Goal: Book appointment/travel/reservation

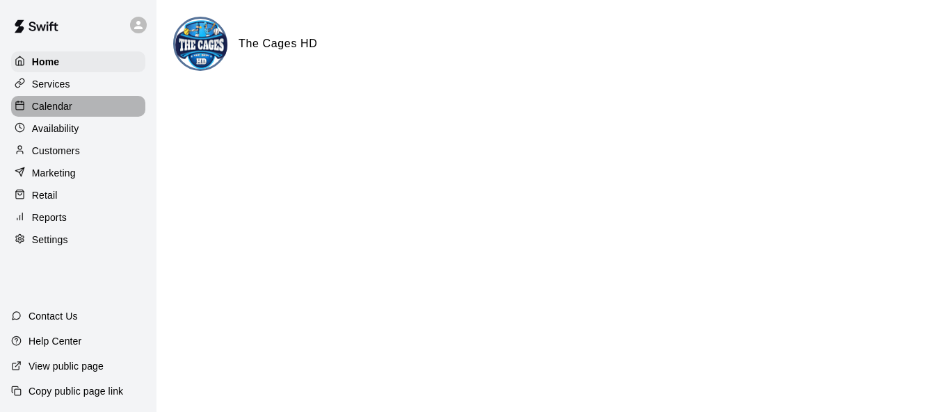
click at [61, 112] on p "Calendar" at bounding box center [52, 106] width 40 height 14
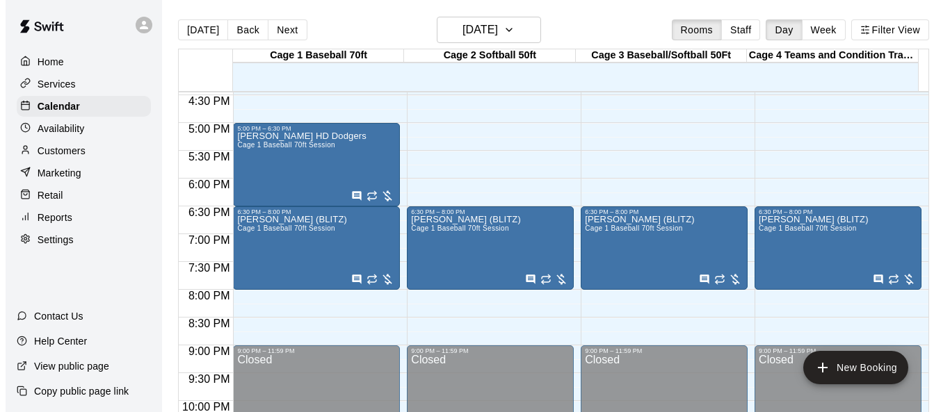
scroll to position [1001, 0]
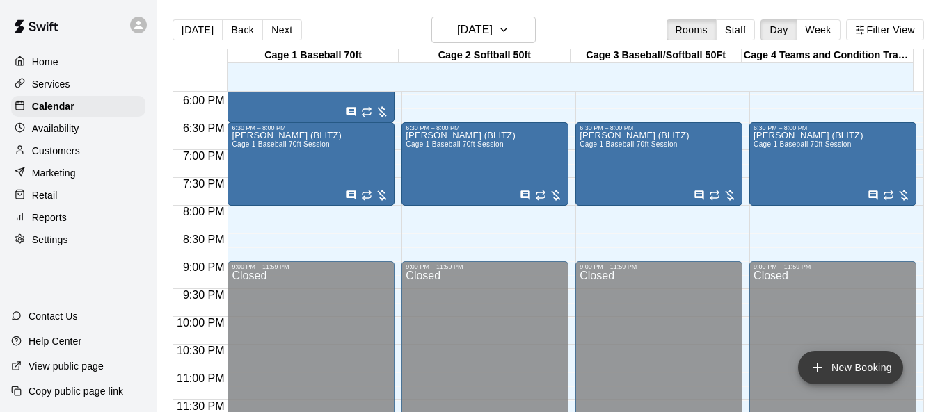
click at [871, 367] on button "New Booking" at bounding box center [850, 367] width 105 height 33
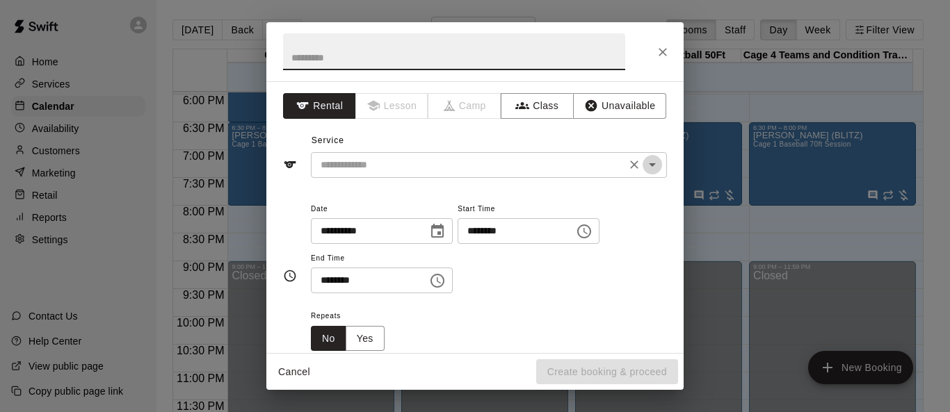
click at [644, 162] on icon "Open" at bounding box center [652, 164] width 17 height 17
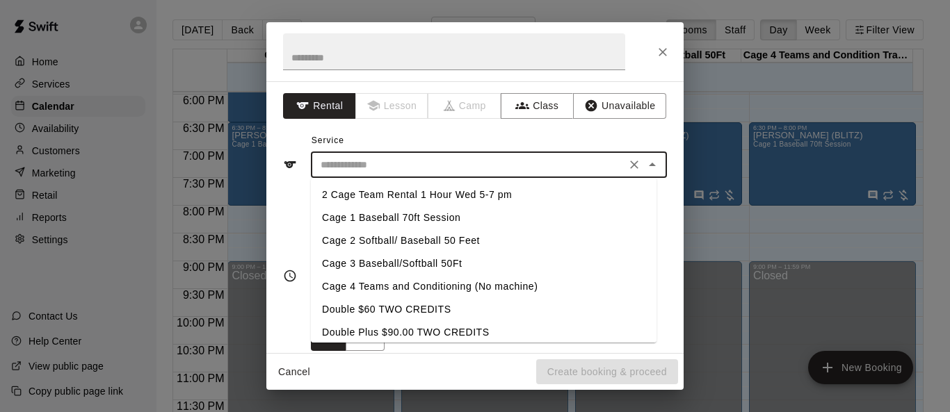
click at [448, 216] on li "Cage 1 Baseball 70ft Session" at bounding box center [484, 218] width 346 height 23
type input "**********"
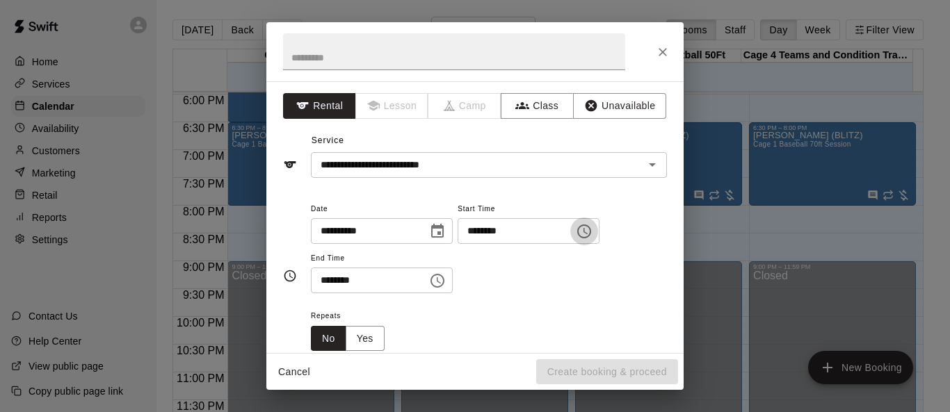
click at [593, 234] on icon "Choose time, selected time is 11:00 AM" at bounding box center [584, 231] width 17 height 17
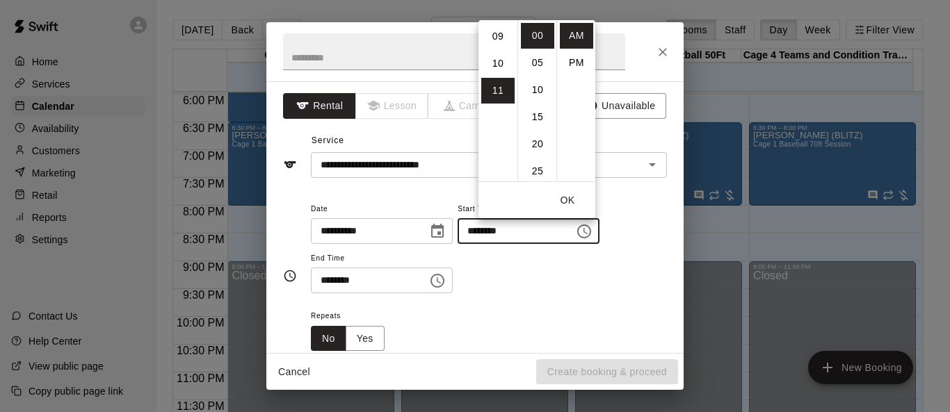
scroll to position [88, 0]
click at [500, 166] on li "08" at bounding box center [497, 165] width 33 height 26
click at [579, 62] on li "PM" at bounding box center [576, 63] width 33 height 26
type input "********"
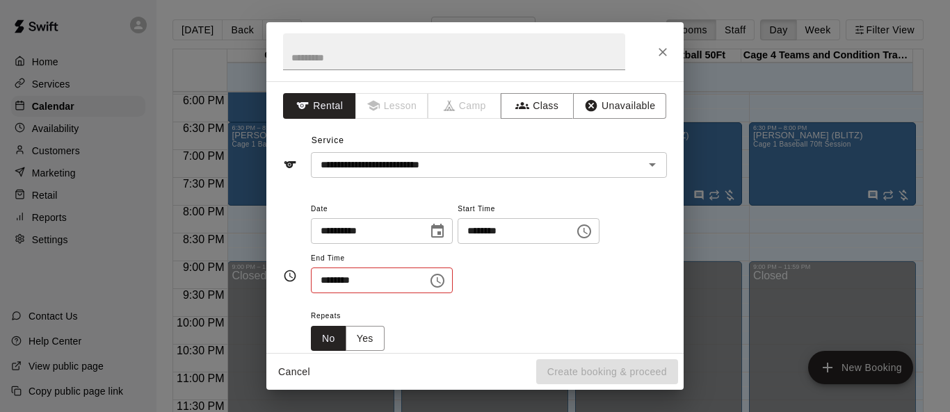
scroll to position [25, 0]
click at [444, 275] on icon "Choose time, selected time is 11:30 AM" at bounding box center [437, 281] width 14 height 14
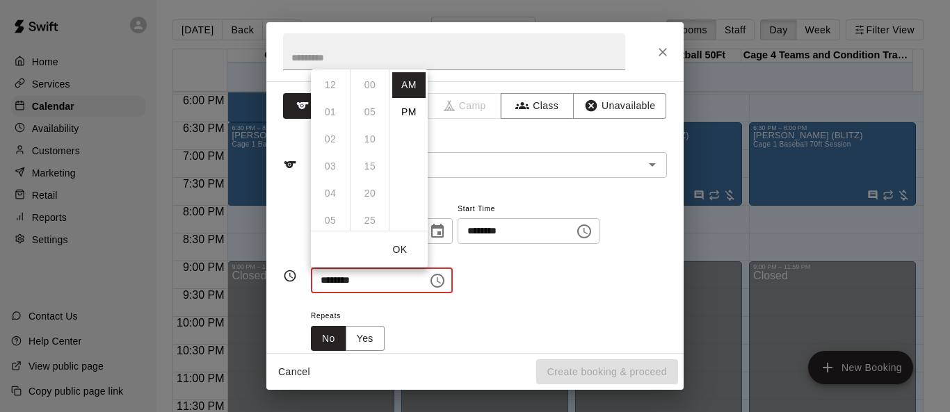
scroll to position [163, 0]
click at [401, 107] on li "PM" at bounding box center [408, 112] width 33 height 26
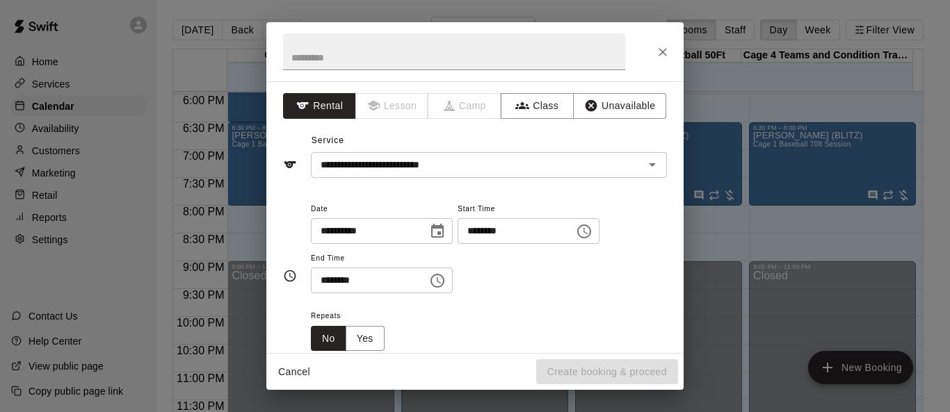
scroll to position [25, 0]
click at [441, 278] on icon "Choose time, selected time is 11:30 PM" at bounding box center [439, 280] width 4 height 6
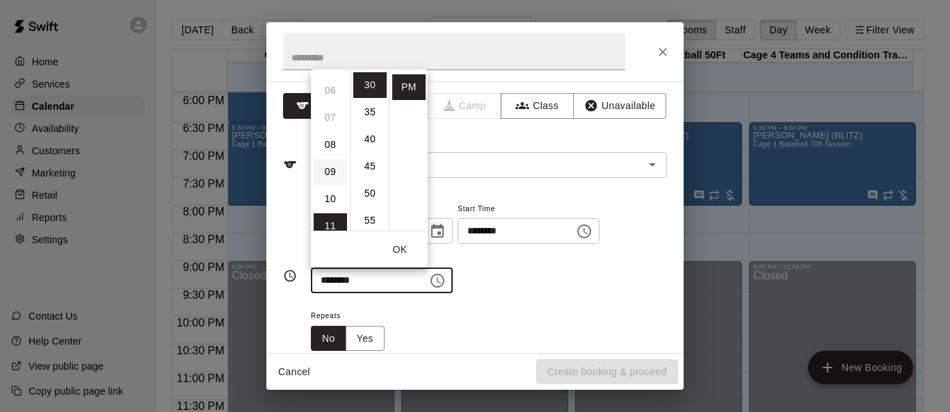
click at [328, 175] on li "09" at bounding box center [330, 172] width 33 height 26
click at [366, 88] on li "00" at bounding box center [369, 85] width 33 height 26
type input "********"
click at [403, 246] on button "OK" at bounding box center [400, 250] width 45 height 26
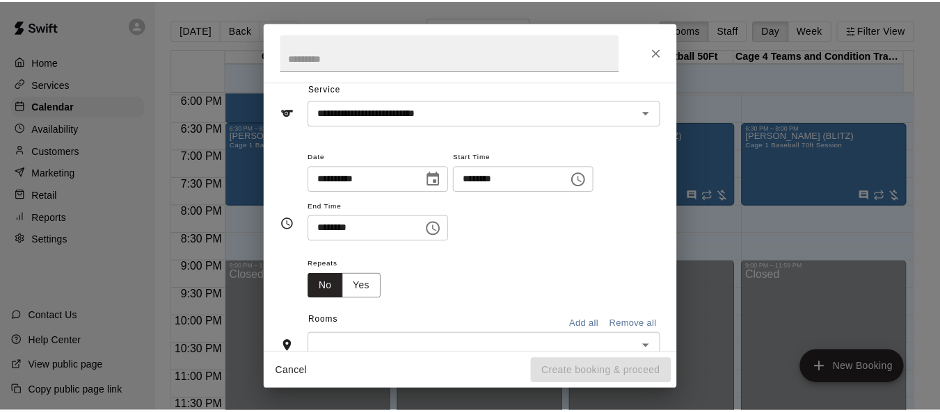
scroll to position [139, 0]
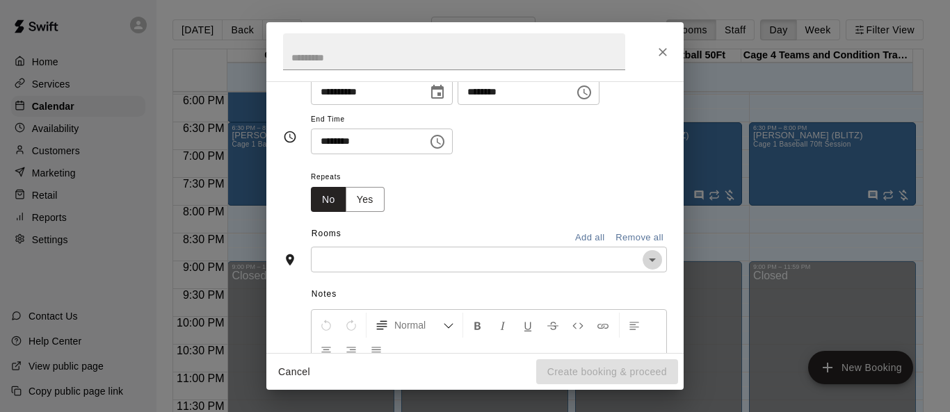
click at [644, 263] on icon "Open" at bounding box center [652, 260] width 17 height 17
click at [669, 49] on icon "Close" at bounding box center [663, 52] width 14 height 14
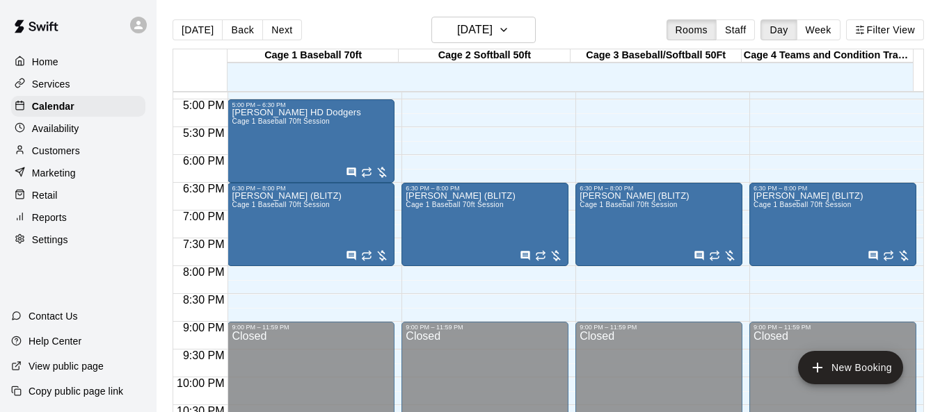
scroll to position [1001, 0]
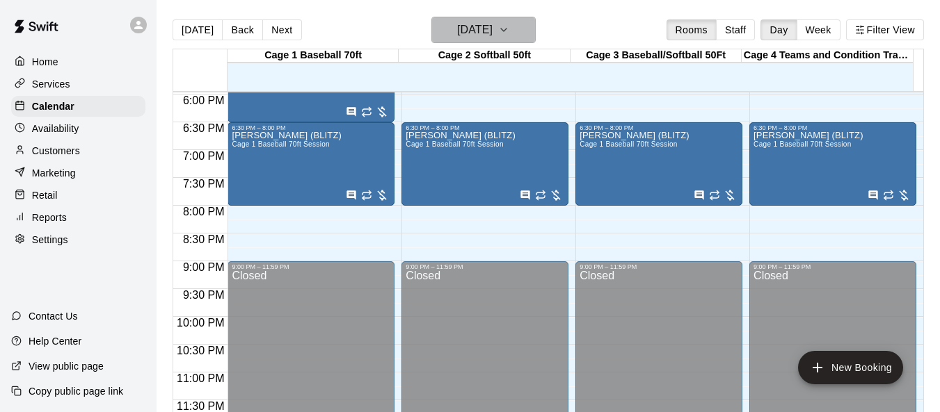
click at [509, 29] on icon "button" at bounding box center [503, 30] width 11 height 17
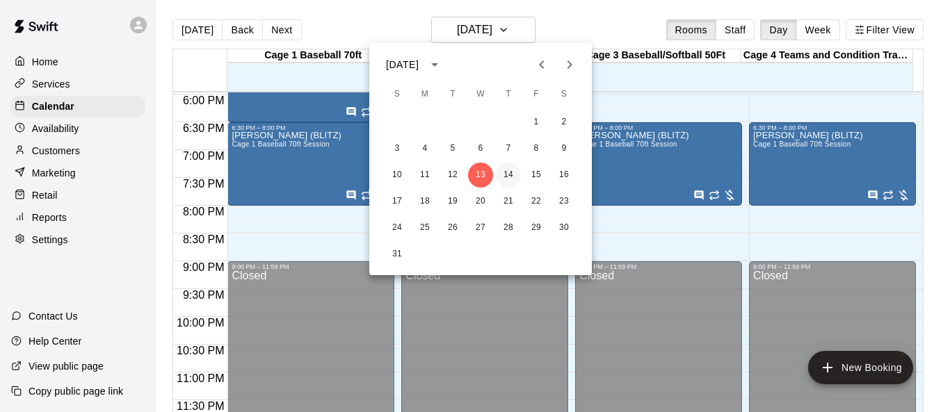
click at [508, 175] on button "14" at bounding box center [508, 175] width 25 height 25
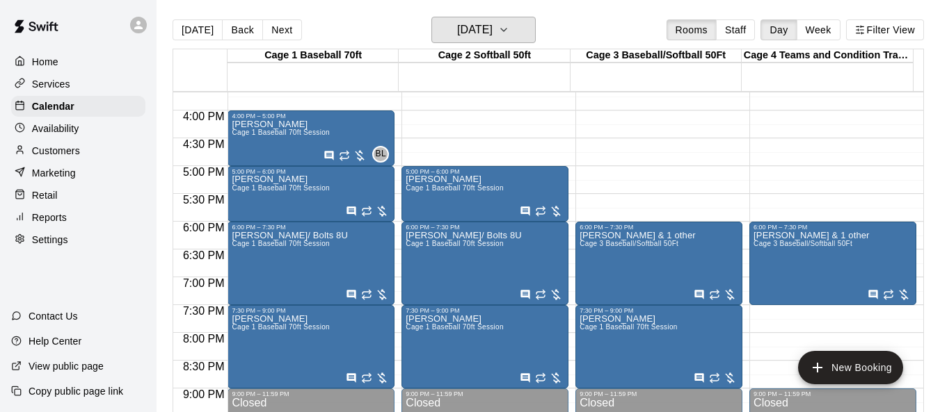
scroll to position [862, 0]
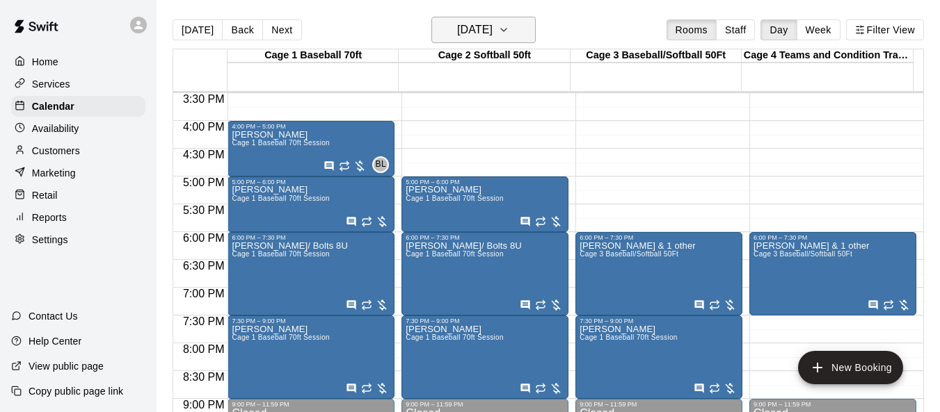
click at [509, 33] on icon "button" at bounding box center [503, 30] width 11 height 17
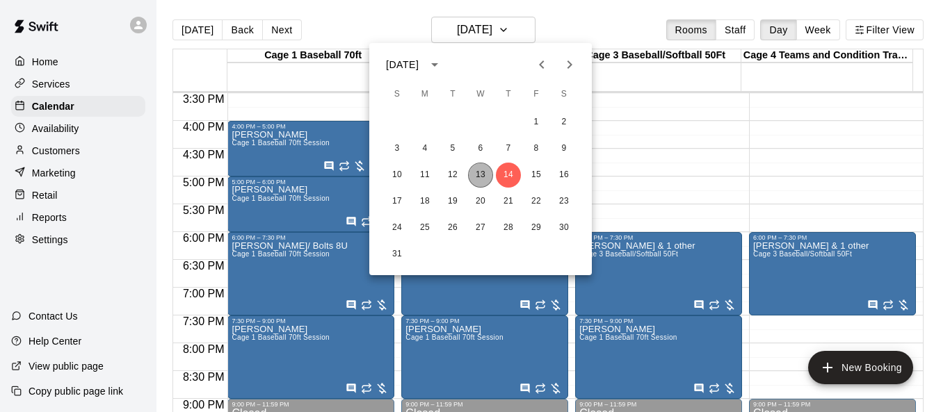
click at [481, 170] on button "13" at bounding box center [480, 175] width 25 height 25
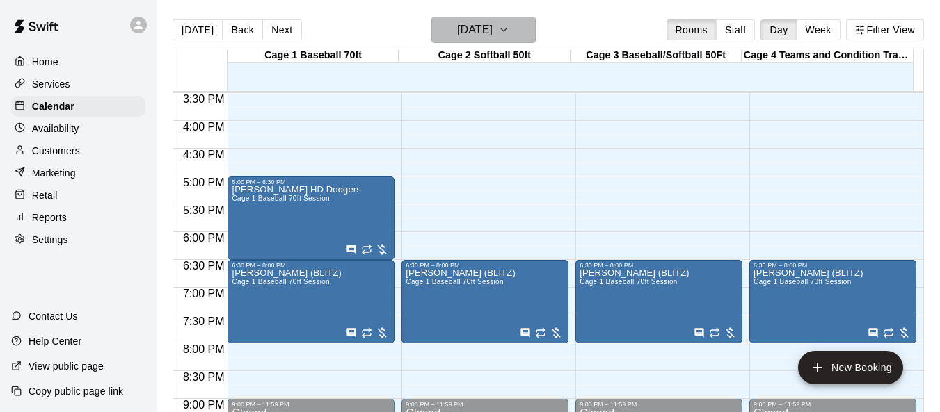
click at [509, 26] on icon "button" at bounding box center [503, 30] width 11 height 17
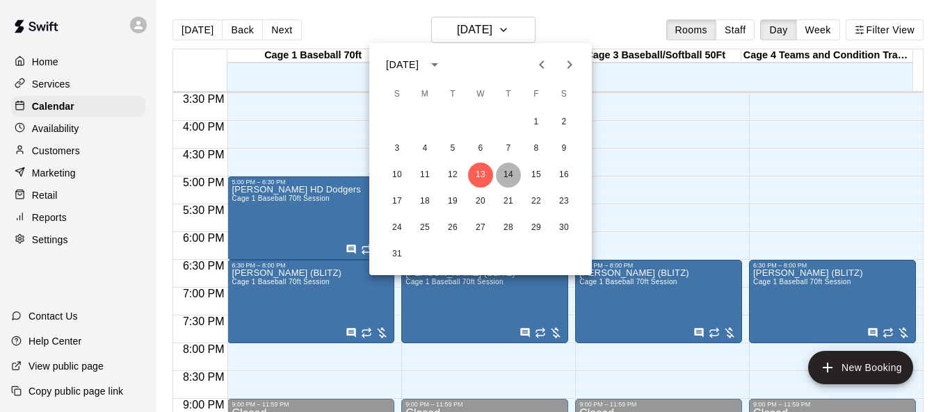
click at [506, 175] on button "14" at bounding box center [508, 175] width 25 height 25
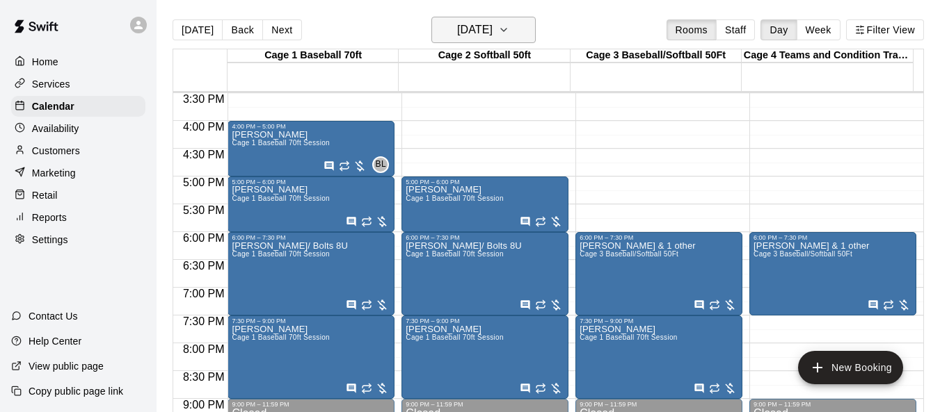
click at [509, 30] on icon "button" at bounding box center [503, 30] width 11 height 17
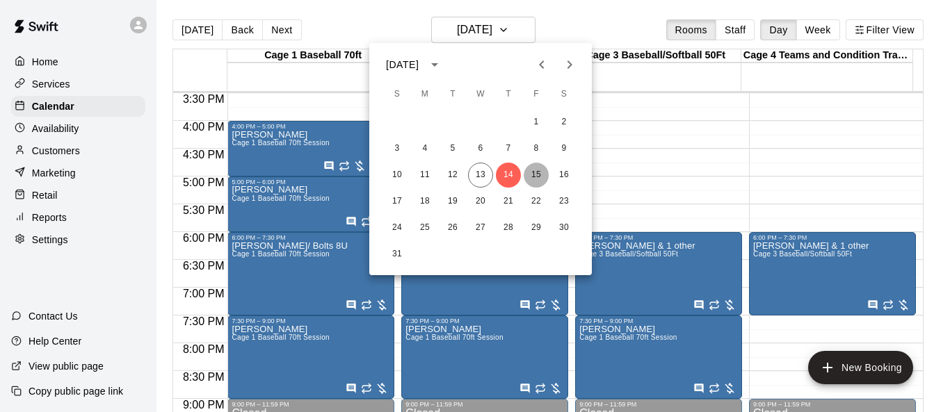
click at [537, 178] on button "15" at bounding box center [536, 175] width 25 height 25
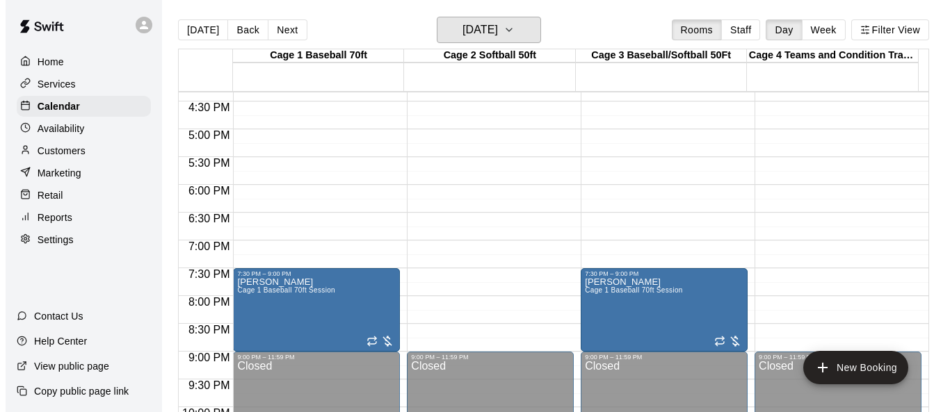
scroll to position [931, 0]
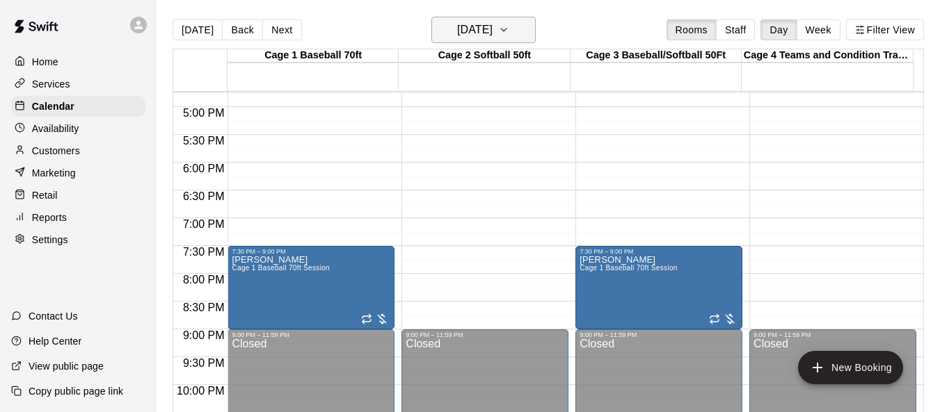
click at [509, 30] on icon "button" at bounding box center [503, 30] width 11 height 17
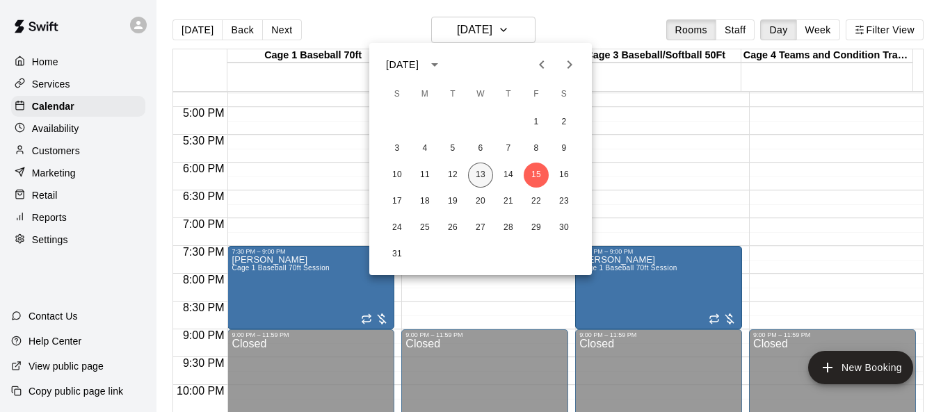
click at [480, 177] on button "13" at bounding box center [480, 175] width 25 height 25
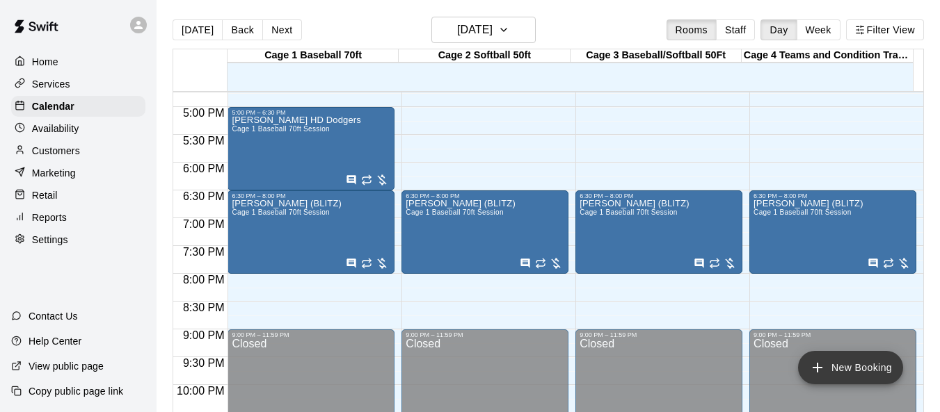
click at [850, 371] on button "New Booking" at bounding box center [850, 367] width 105 height 33
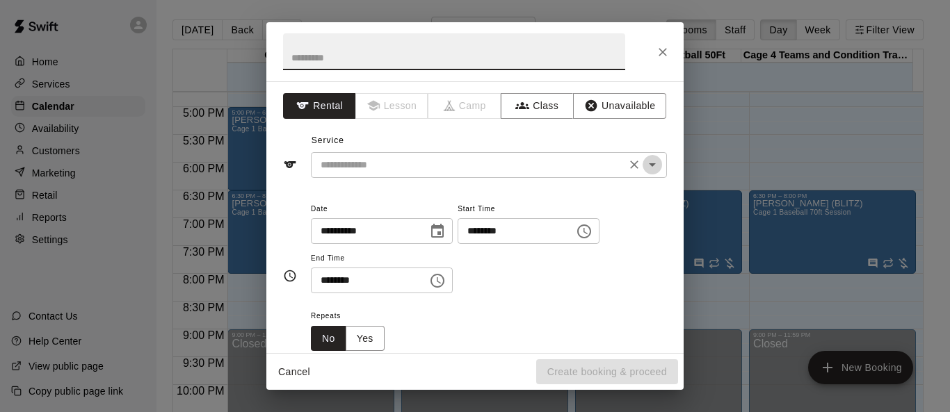
click at [644, 168] on icon "Open" at bounding box center [652, 164] width 17 height 17
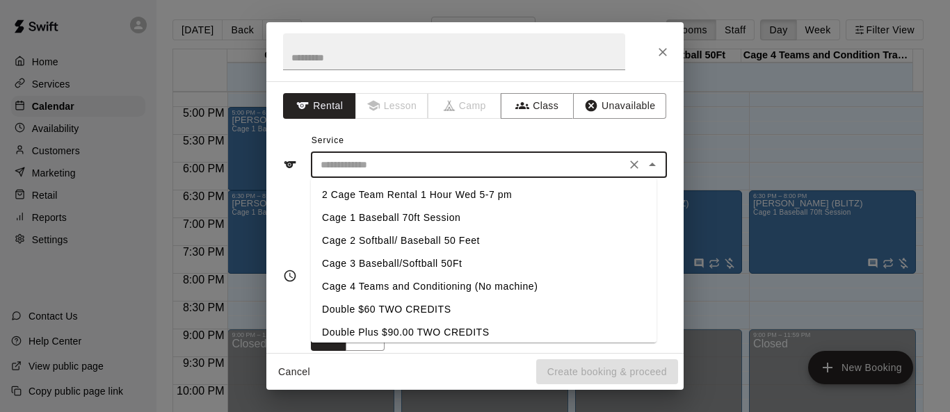
click at [426, 214] on li "Cage 1 Baseball 70ft Session" at bounding box center [484, 218] width 346 height 23
type input "**********"
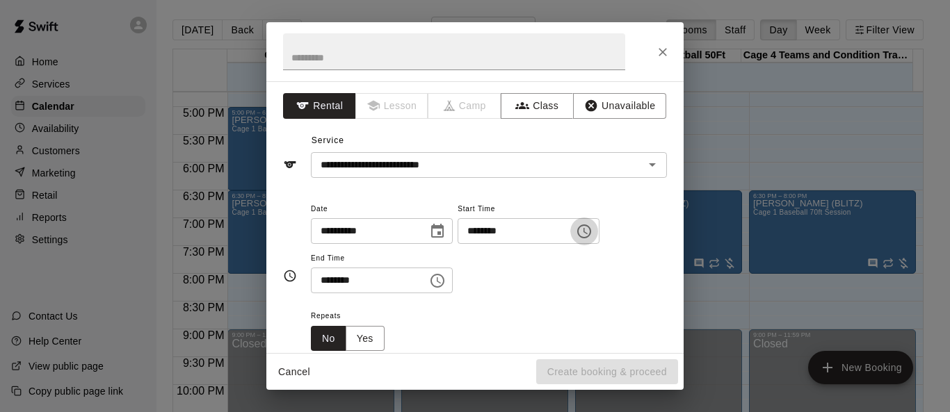
click at [593, 235] on icon "Choose time, selected time is 11:00 AM" at bounding box center [584, 231] width 17 height 17
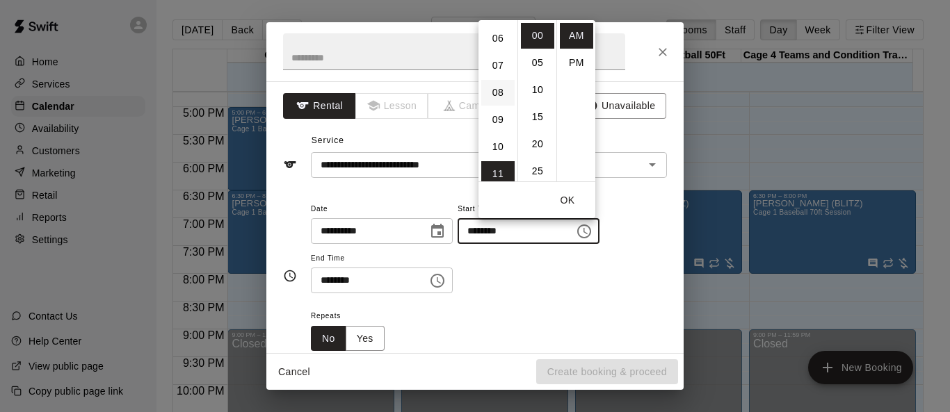
scroll to position [139, 0]
click at [500, 111] on li "08" at bounding box center [497, 114] width 33 height 26
click at [494, 64] on li "09" at bounding box center [497, 63] width 33 height 26
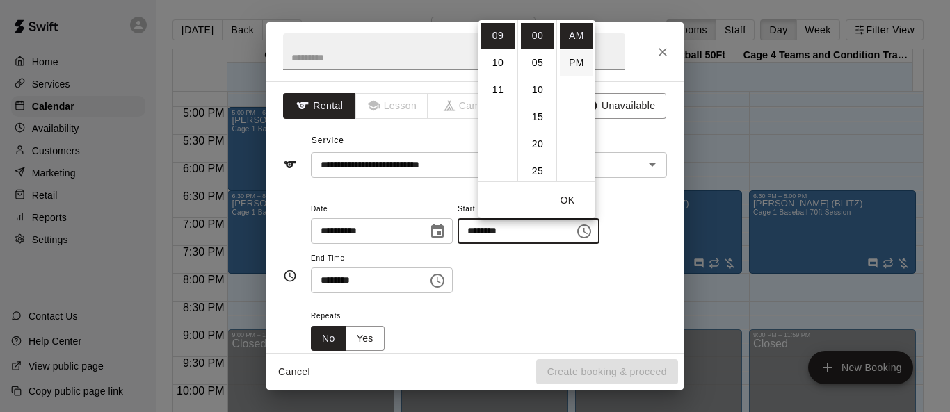
click at [574, 63] on li "PM" at bounding box center [576, 63] width 33 height 26
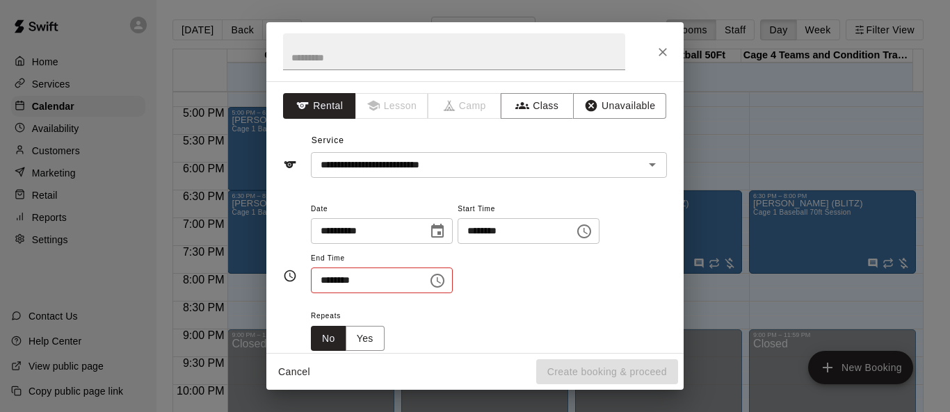
scroll to position [25, 0]
click at [593, 233] on icon "Choose time, selected time is 9:00 PM" at bounding box center [584, 231] width 17 height 17
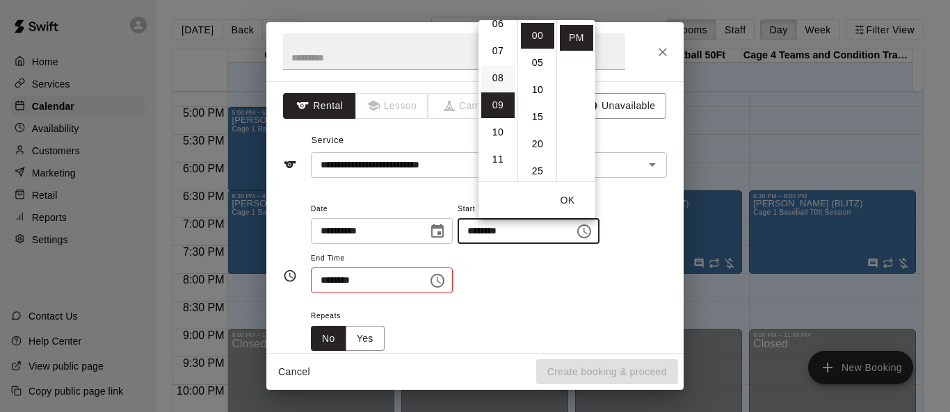
click at [502, 79] on li "08" at bounding box center [497, 78] width 33 height 26
type input "********"
click at [573, 201] on button "OK" at bounding box center [567, 201] width 45 height 26
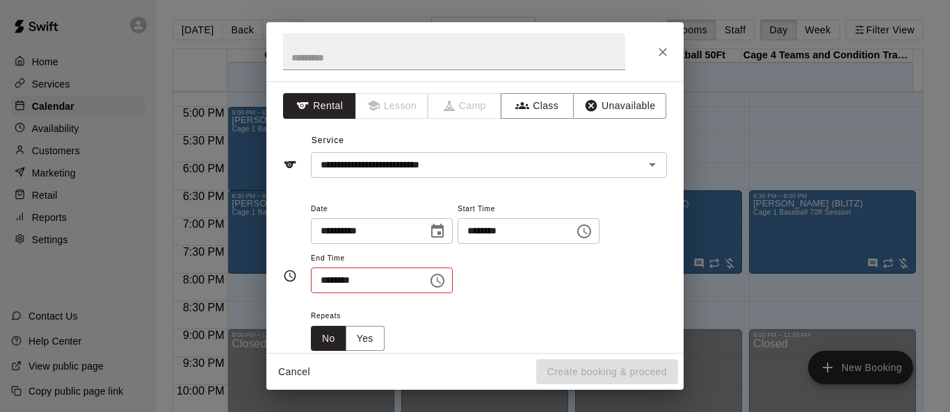
click at [446, 280] on icon "Choose time, selected time is 11:30 AM" at bounding box center [437, 281] width 17 height 17
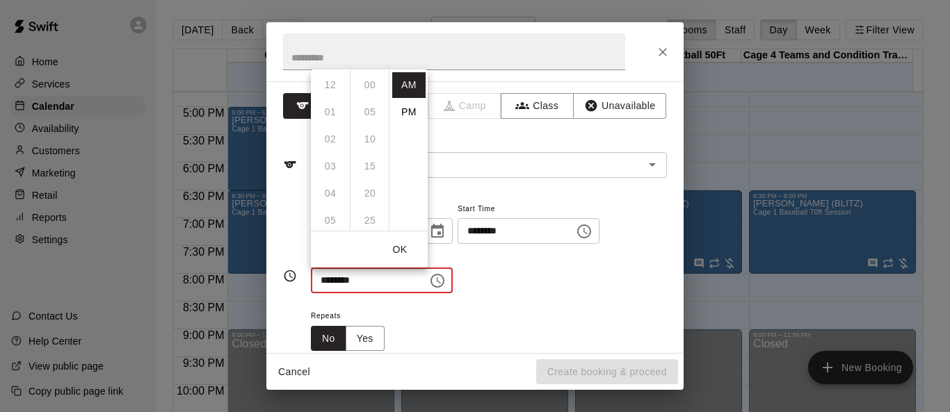
scroll to position [163, 0]
click at [414, 111] on li "PM" at bounding box center [408, 112] width 33 height 26
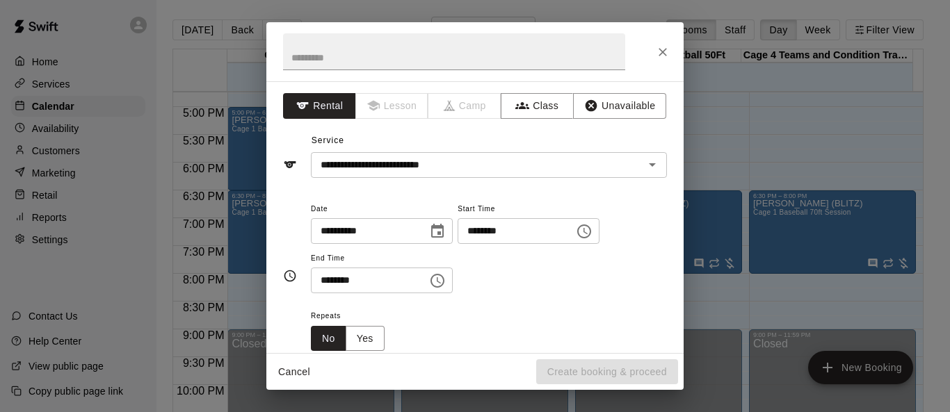
scroll to position [25, 0]
click at [446, 283] on icon "Choose time, selected time is 11:30 PM" at bounding box center [437, 281] width 17 height 17
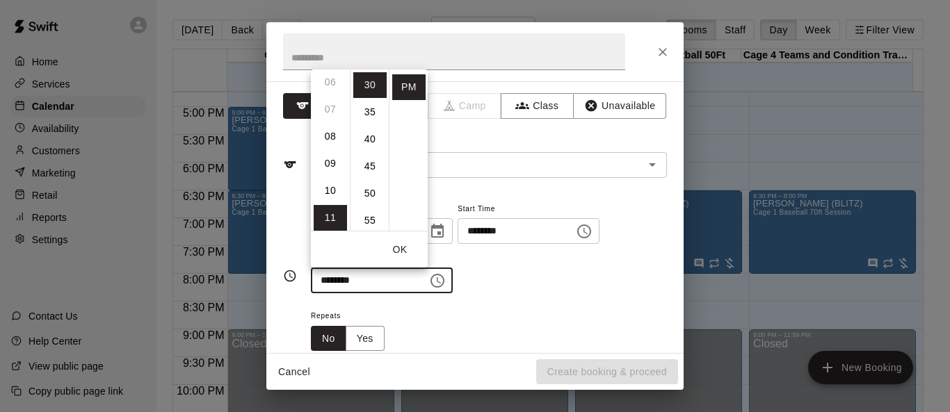
scroll to position [157, 0]
click at [330, 170] on li "09" at bounding box center [330, 172] width 33 height 26
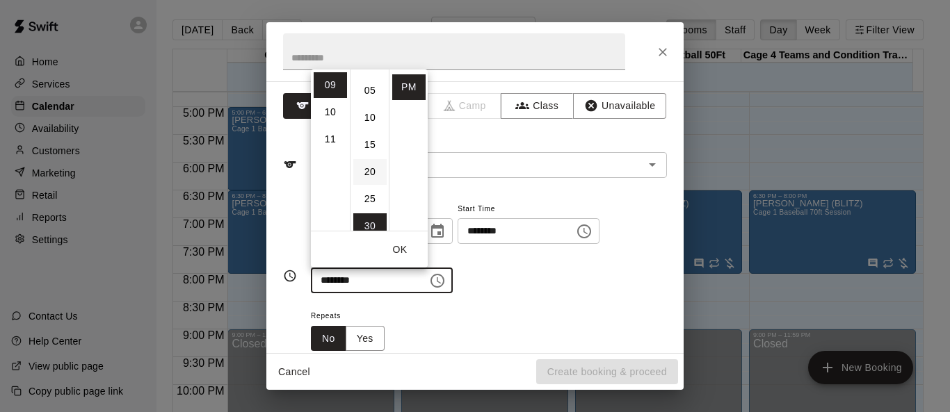
scroll to position [0, 0]
click at [369, 89] on li "00" at bounding box center [369, 85] width 33 height 26
type input "********"
click at [412, 248] on button "OK" at bounding box center [400, 250] width 45 height 26
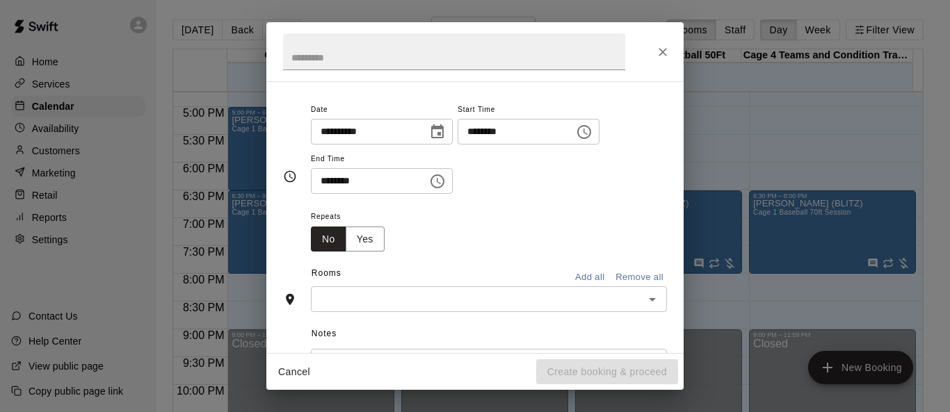
scroll to position [139, 0]
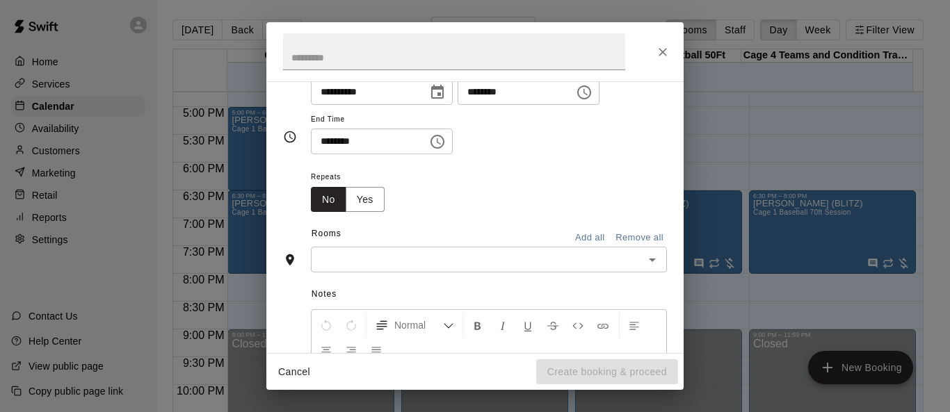
click at [650, 264] on icon "Open" at bounding box center [652, 260] width 17 height 17
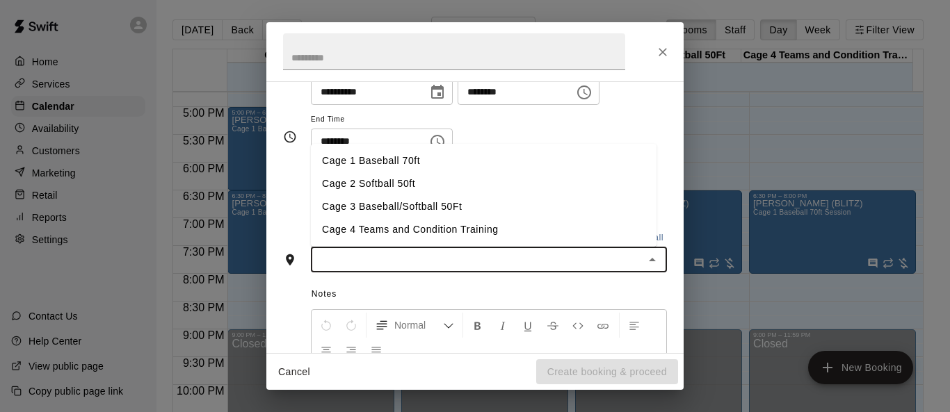
click at [395, 169] on li "Cage 1 Baseball 70ft" at bounding box center [484, 161] width 346 height 23
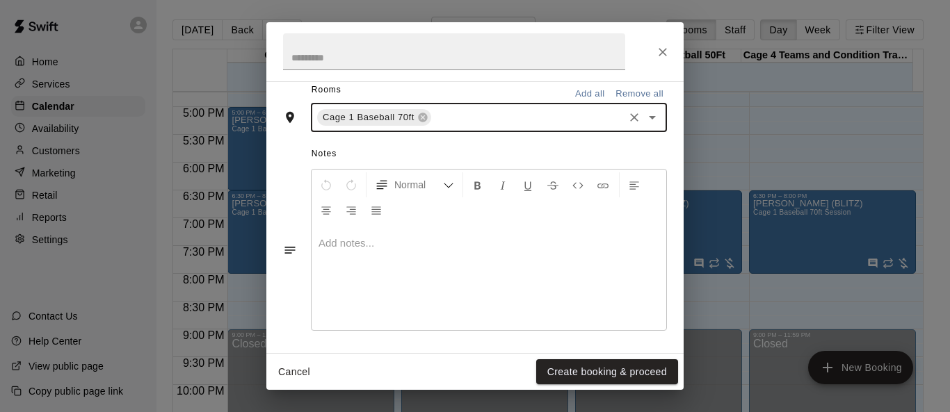
scroll to position [339, 0]
click at [596, 370] on button "Create booking & proceed" at bounding box center [607, 373] width 142 height 26
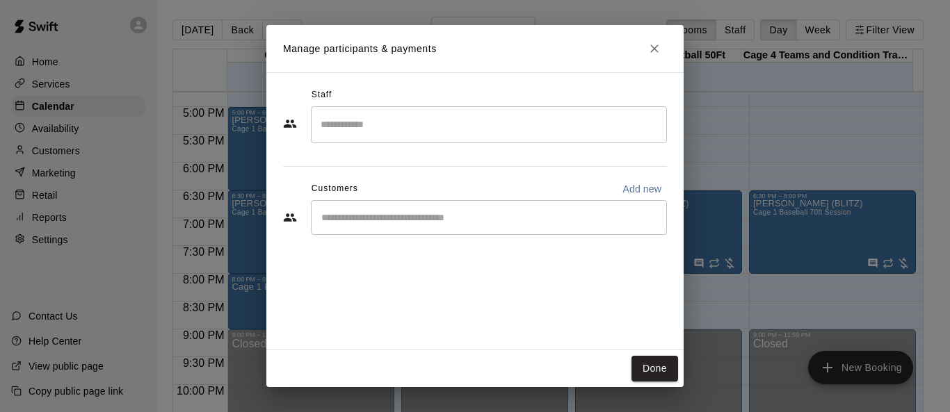
click at [426, 217] on input "Start typing to search customers..." at bounding box center [489, 218] width 344 height 14
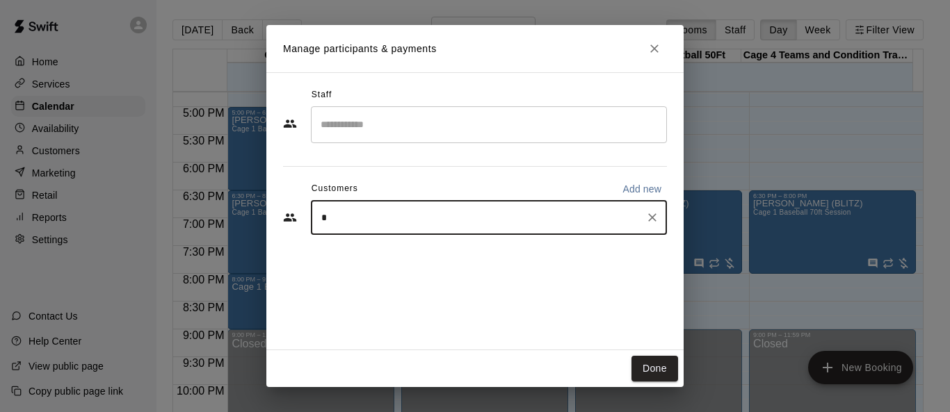
type input "**"
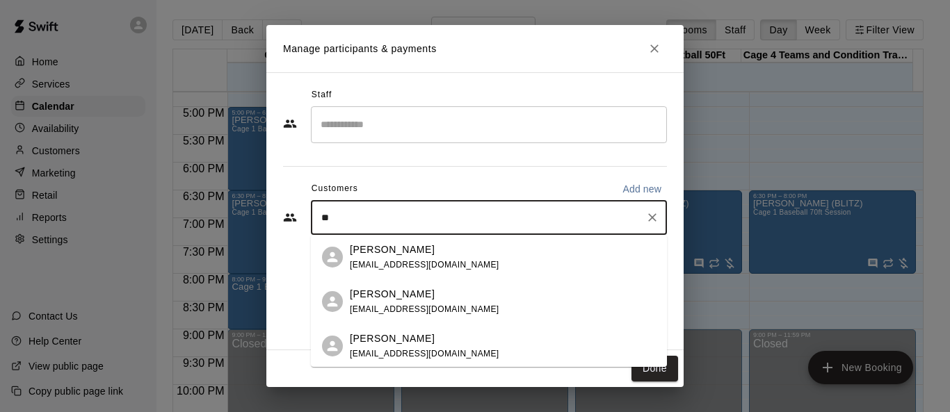
click at [386, 310] on span "[EMAIL_ADDRESS][DOMAIN_NAME]" at bounding box center [425, 310] width 150 height 10
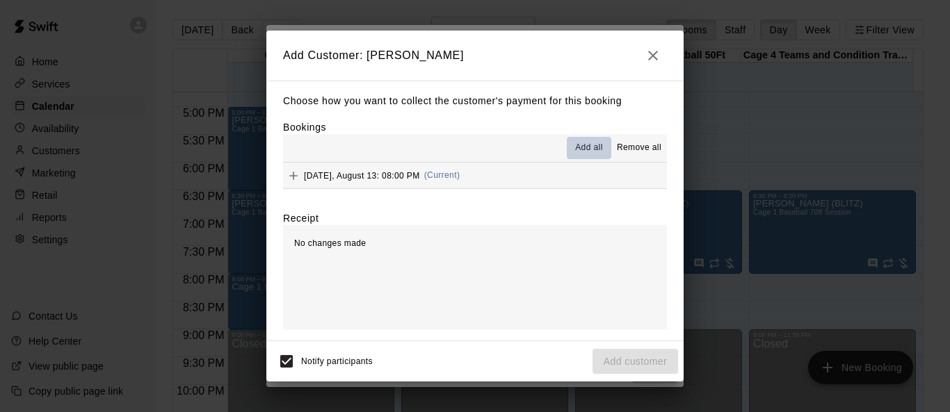
click at [586, 145] on span "Add all" at bounding box center [589, 148] width 28 height 14
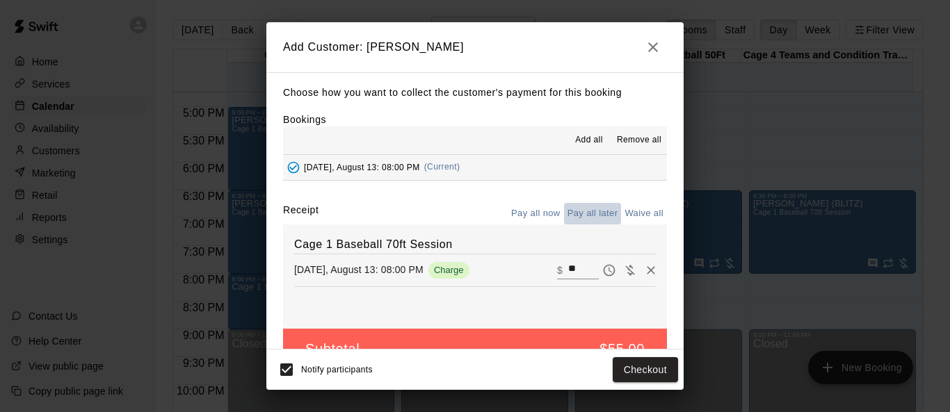
click at [577, 214] on button "Pay all later" at bounding box center [593, 214] width 58 height 22
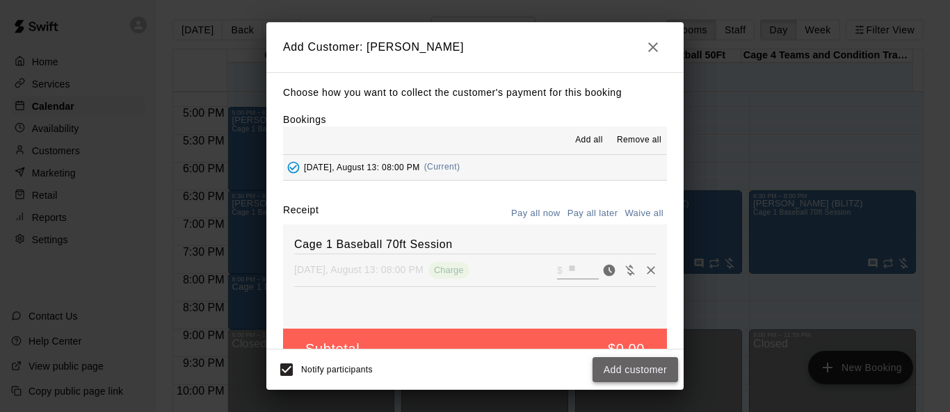
click at [633, 366] on button "Add customer" at bounding box center [636, 370] width 86 height 26
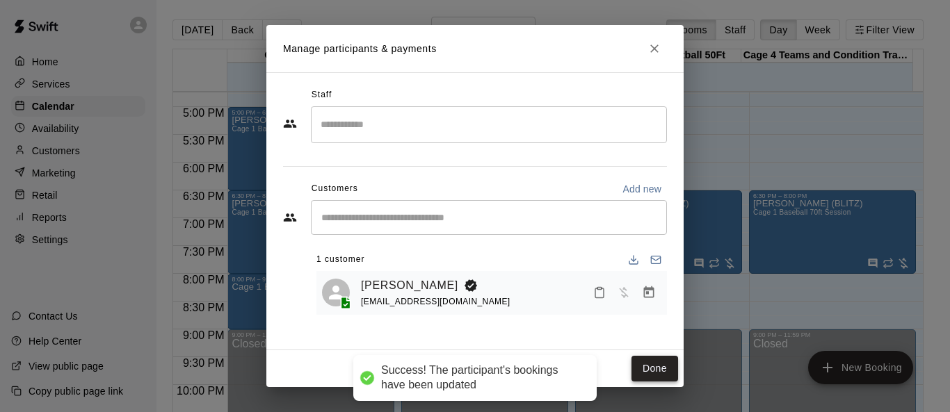
click at [647, 369] on button "Done" at bounding box center [654, 369] width 47 height 26
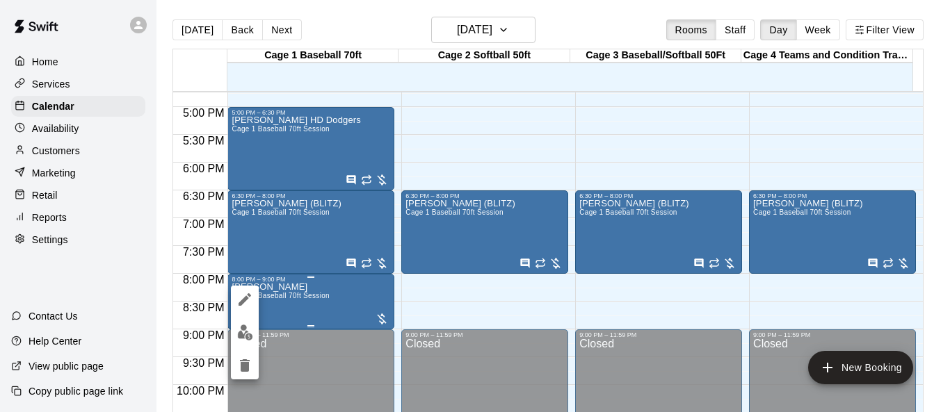
click at [329, 298] on div at bounding box center [475, 206] width 950 height 412
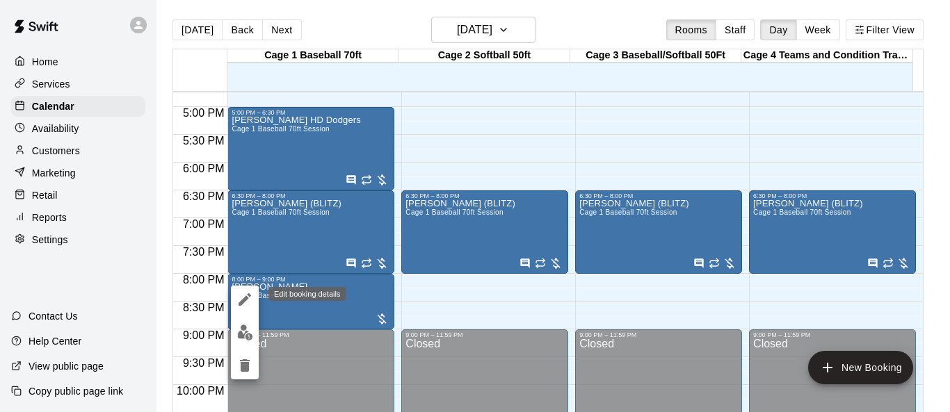
click at [243, 300] on icon "edit" at bounding box center [245, 299] width 13 height 13
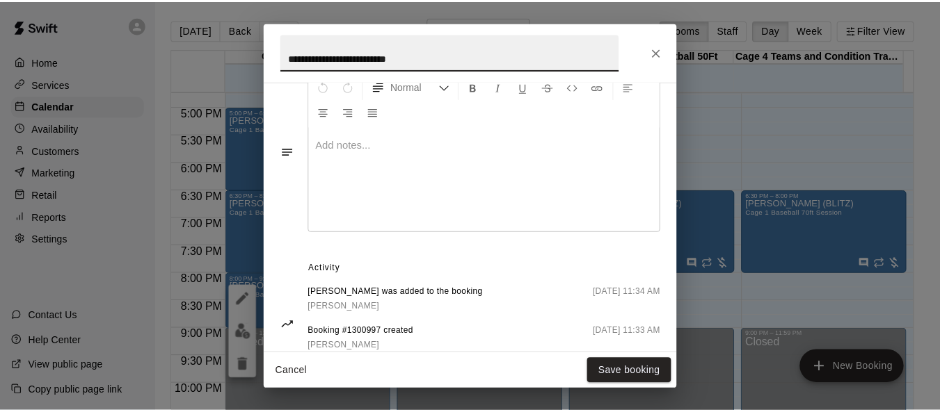
scroll to position [473, 0]
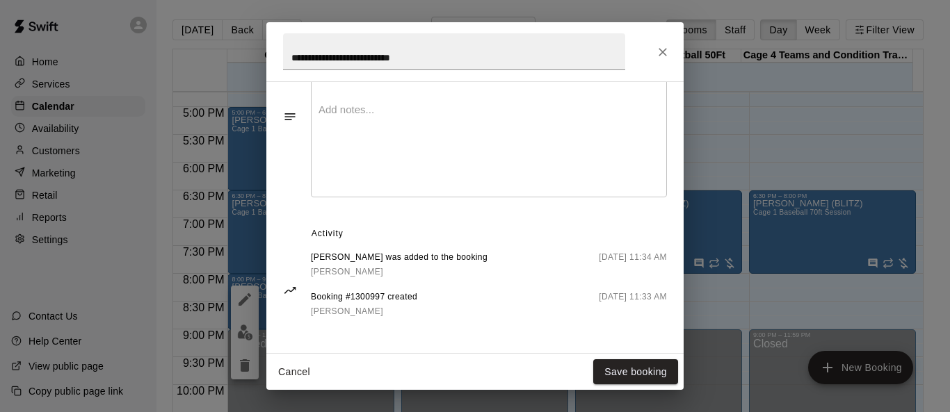
click at [457, 121] on div at bounding box center [489, 144] width 355 height 104
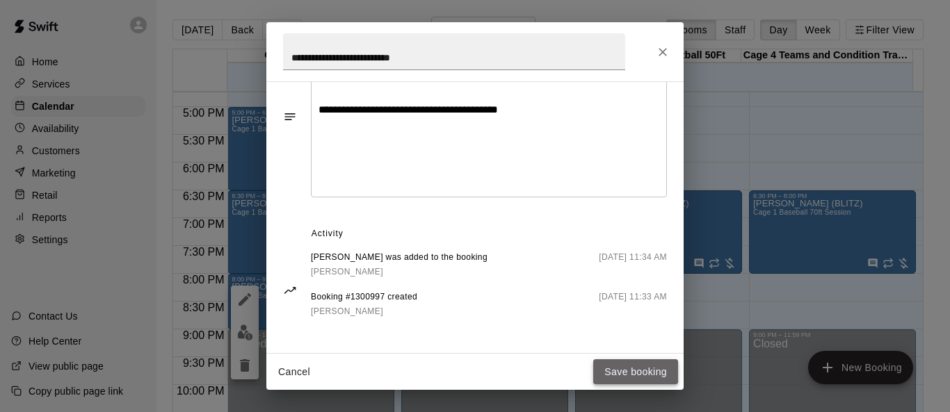
click at [632, 377] on button "Save booking" at bounding box center [635, 373] width 85 height 26
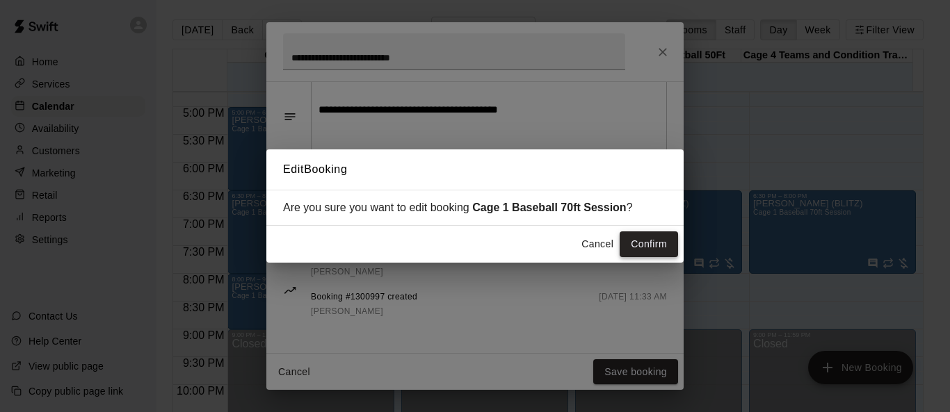
click at [645, 246] on button "Confirm" at bounding box center [649, 245] width 58 height 26
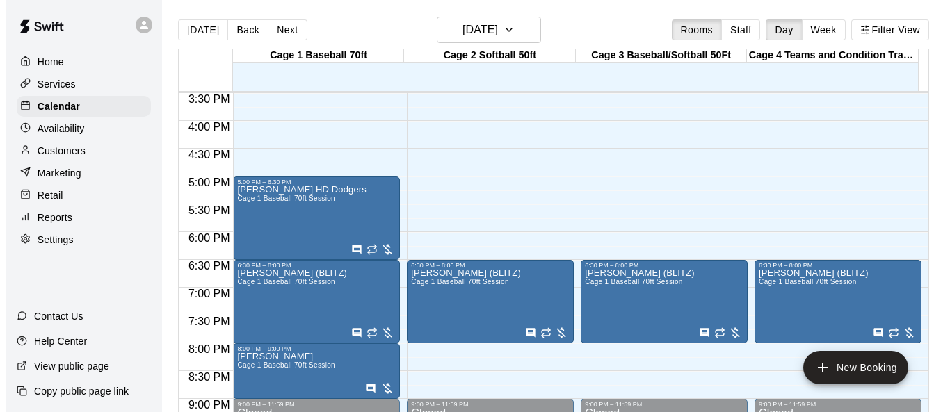
scroll to position [931, 0]
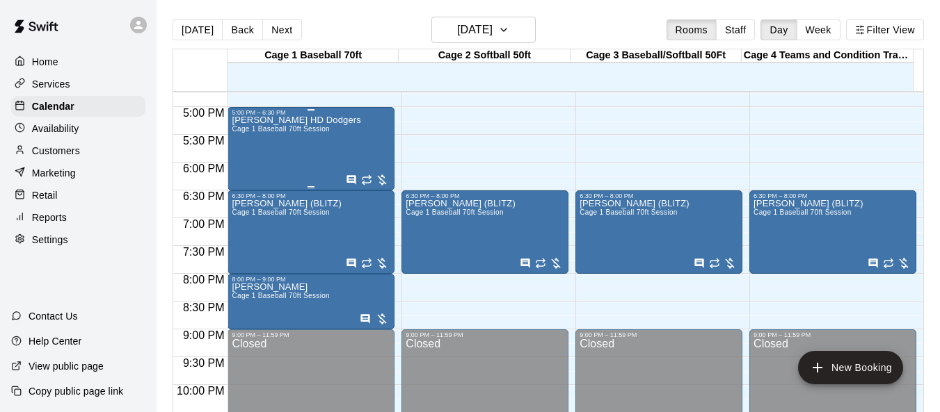
click at [276, 152] on div "[PERSON_NAME] HD Dodgers Cage 1 Baseball 70ft Session" at bounding box center [296, 322] width 129 height 412
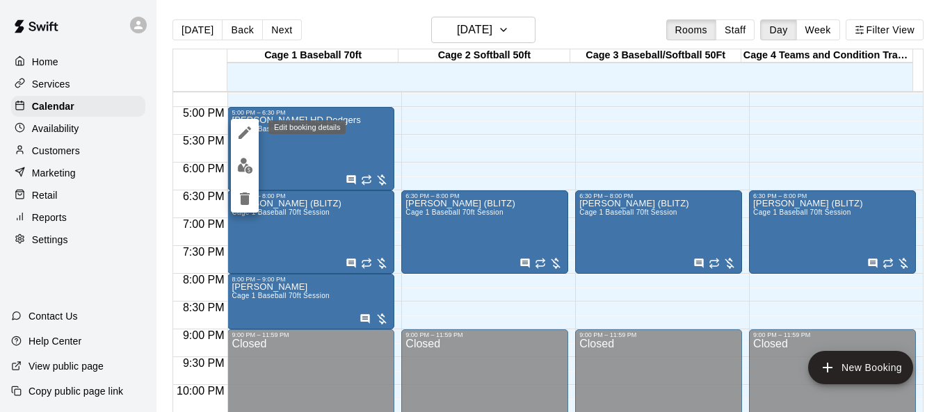
click at [242, 140] on icon "edit" at bounding box center [244, 132] width 17 height 17
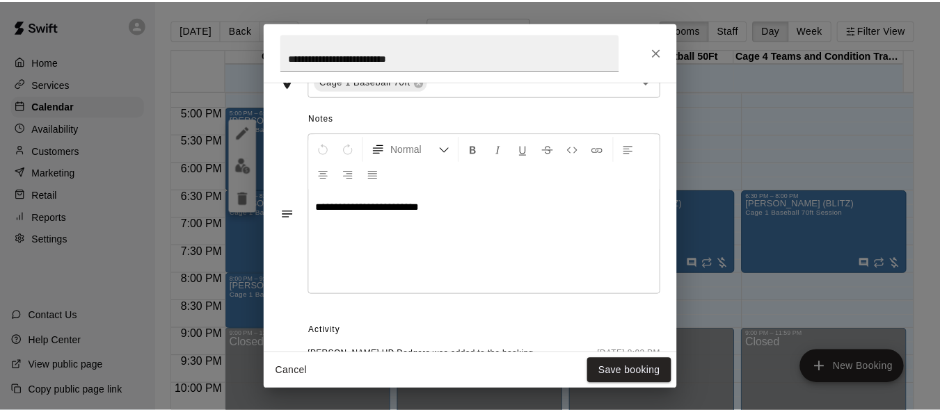
scroll to position [374, 0]
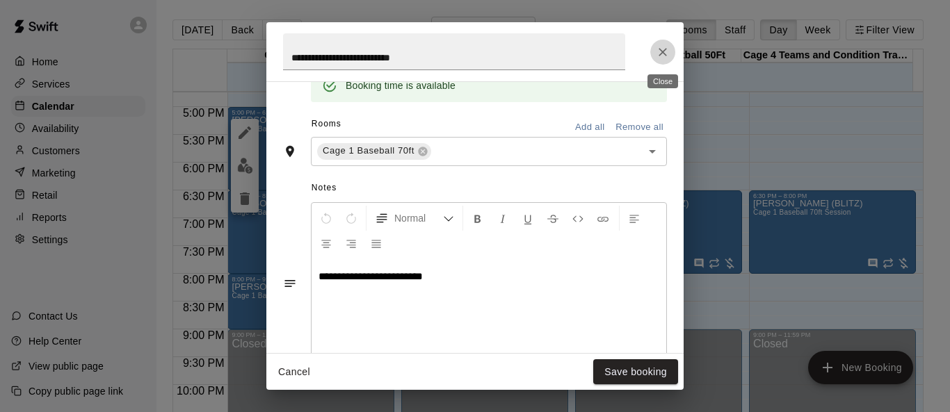
click at [669, 51] on icon "Close" at bounding box center [663, 52] width 14 height 14
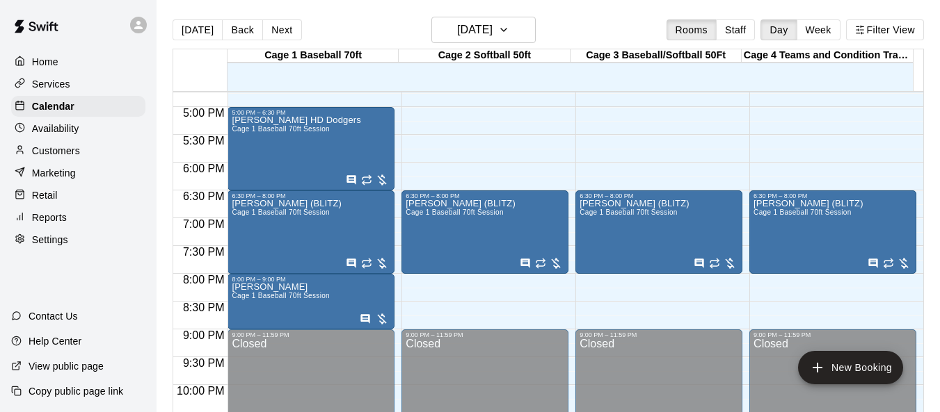
click at [68, 158] on p "Customers" at bounding box center [56, 151] width 48 height 14
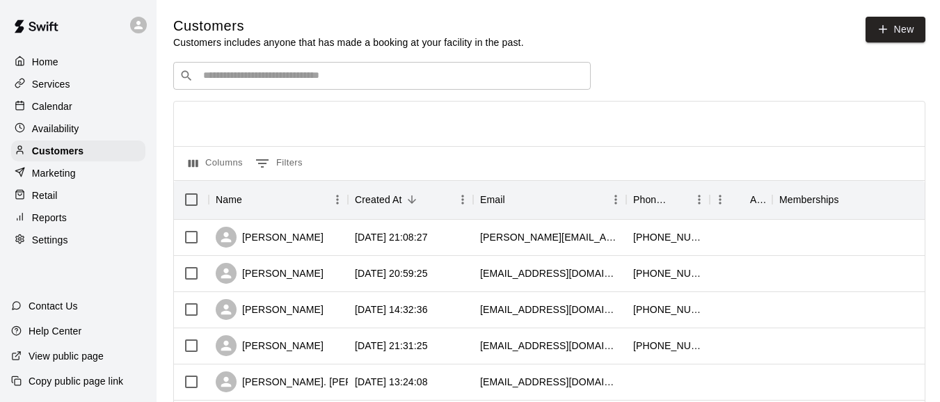
click at [332, 86] on div "​ ​" at bounding box center [381, 76] width 417 height 28
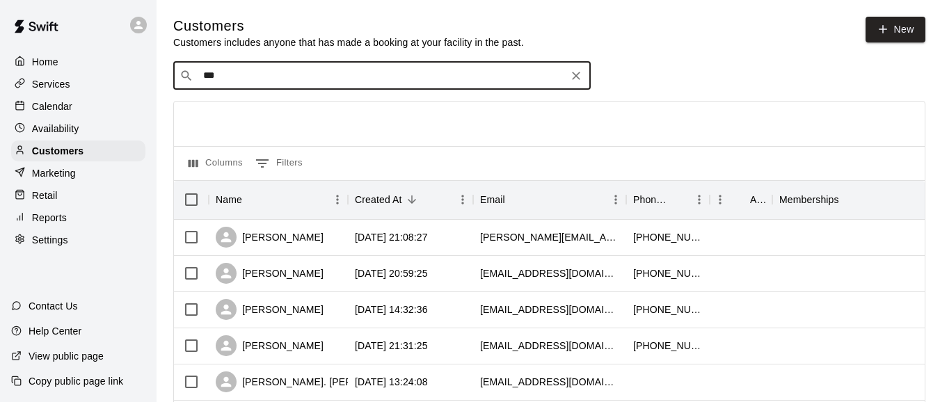
type input "****"
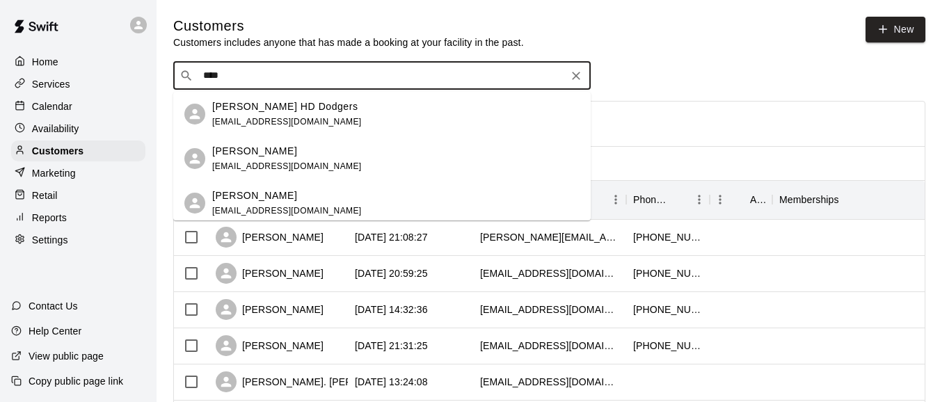
click at [310, 117] on span "[EMAIL_ADDRESS][DOMAIN_NAME]" at bounding box center [287, 122] width 150 height 10
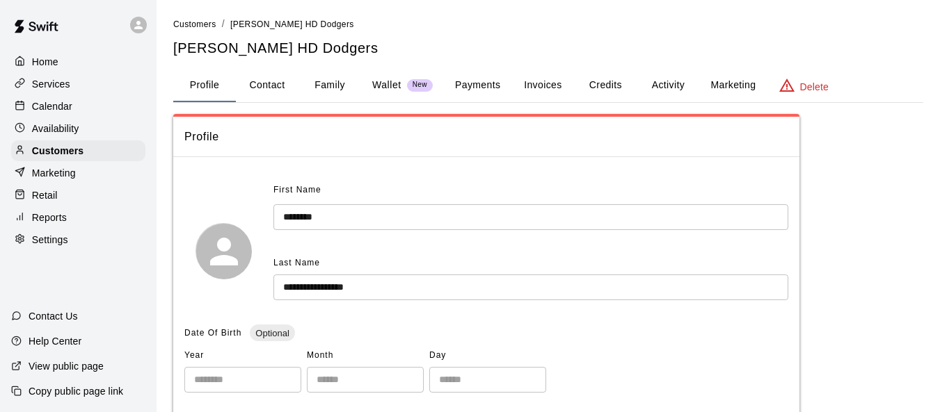
click at [536, 77] on button "Invoices" at bounding box center [542, 85] width 63 height 33
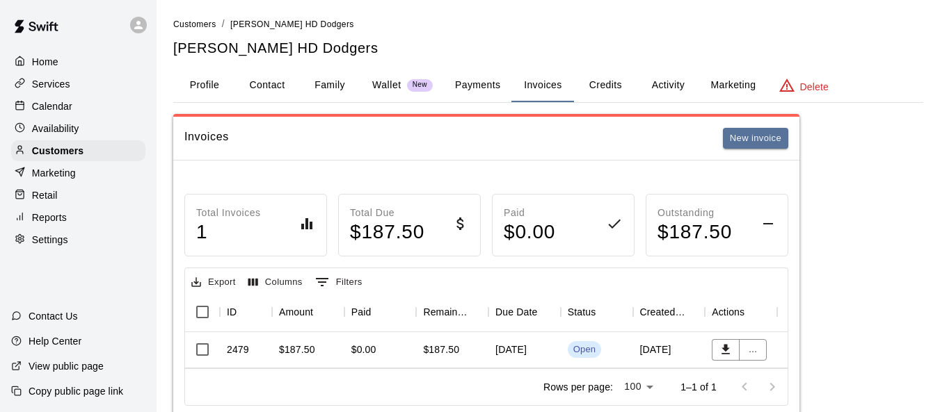
click at [74, 66] on div "Home" at bounding box center [78, 61] width 134 height 21
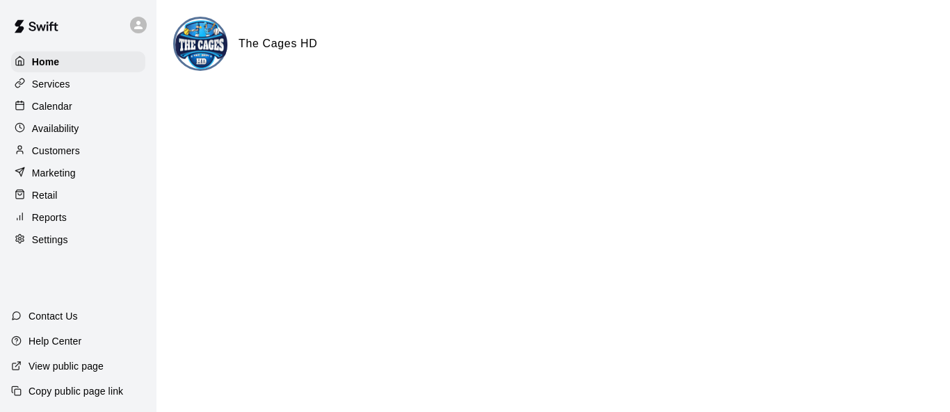
click at [67, 107] on p "Calendar" at bounding box center [52, 106] width 40 height 14
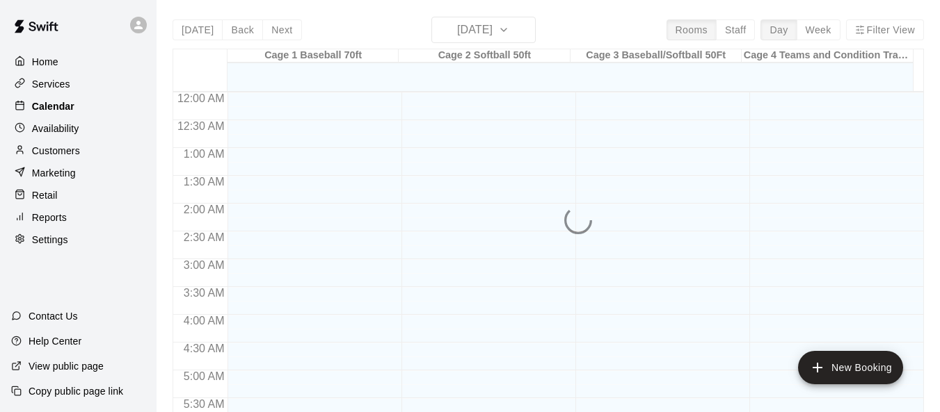
scroll to position [645, 0]
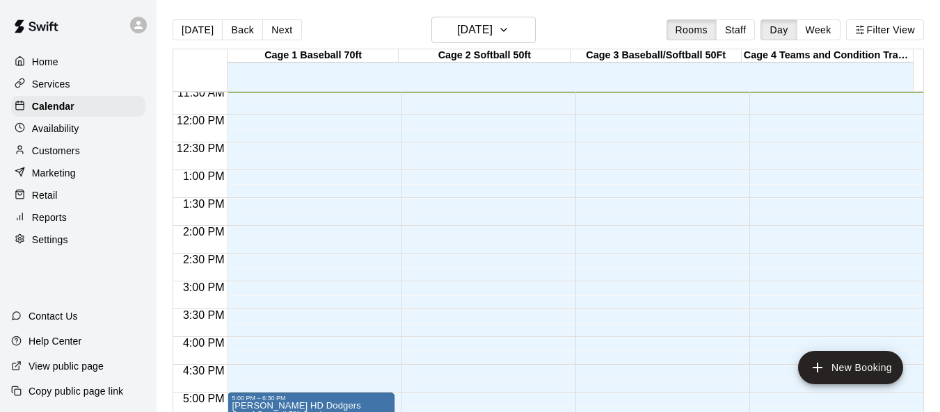
click at [63, 158] on p "Customers" at bounding box center [56, 151] width 48 height 14
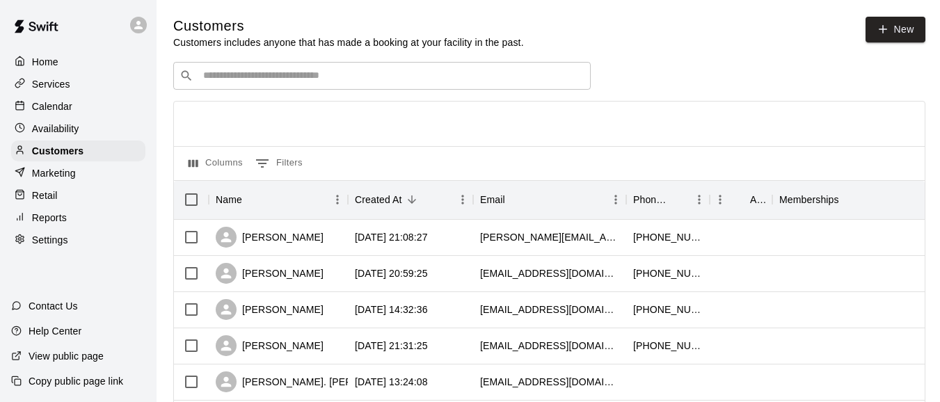
click at [313, 77] on input "Search customers by name or email" at bounding box center [391, 76] width 385 height 14
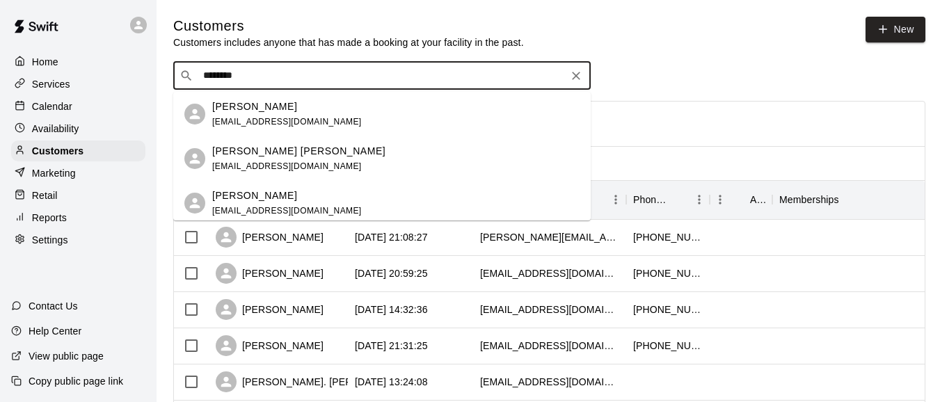
type input "*******"
click at [316, 111] on p "[PERSON_NAME] HD Dodgers" at bounding box center [285, 106] width 146 height 15
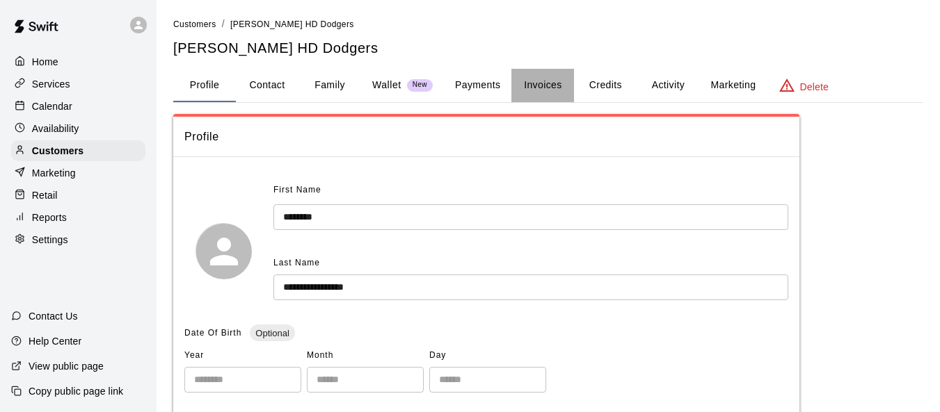
click at [555, 81] on button "Invoices" at bounding box center [542, 85] width 63 height 33
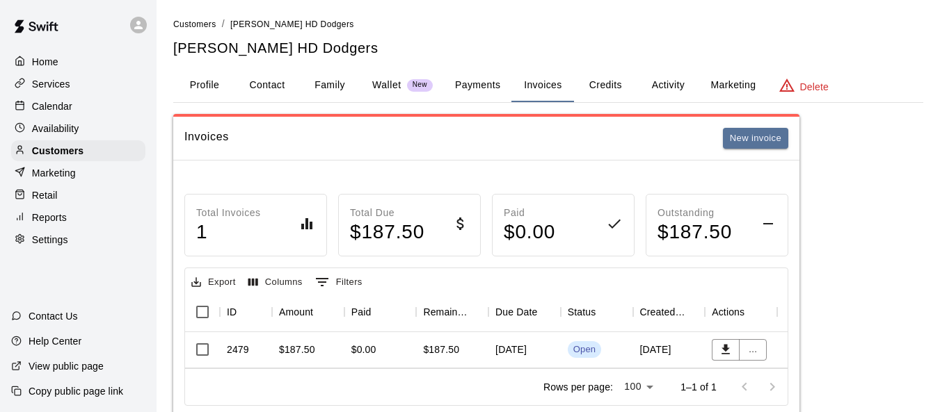
click at [60, 113] on p "Calendar" at bounding box center [52, 106] width 40 height 14
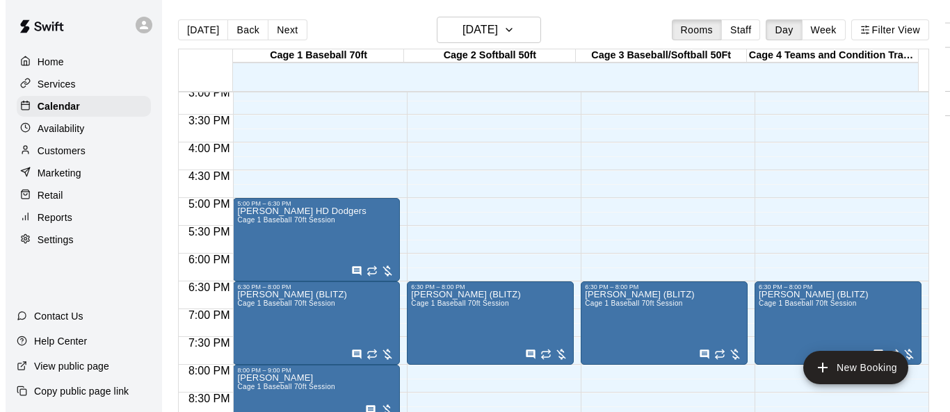
scroll to position [855, 0]
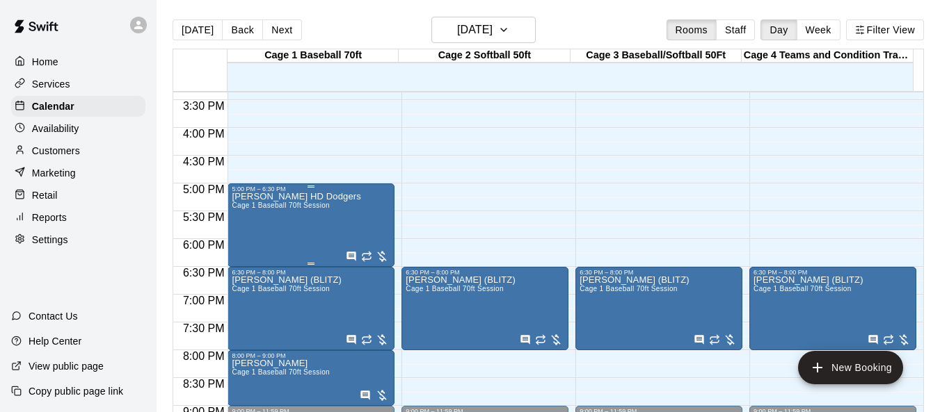
click at [277, 223] on div "[PERSON_NAME] HD Dodgers Cage 1 Baseball 70ft Session" at bounding box center [296, 399] width 129 height 412
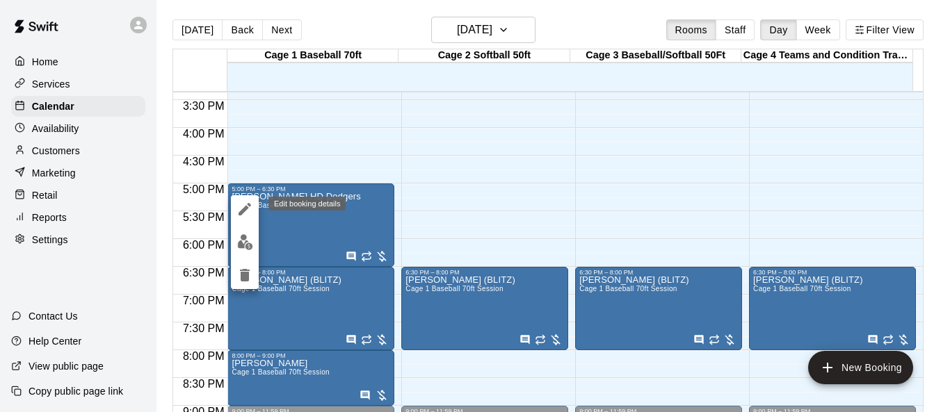
click at [237, 204] on icon "edit" at bounding box center [244, 209] width 17 height 17
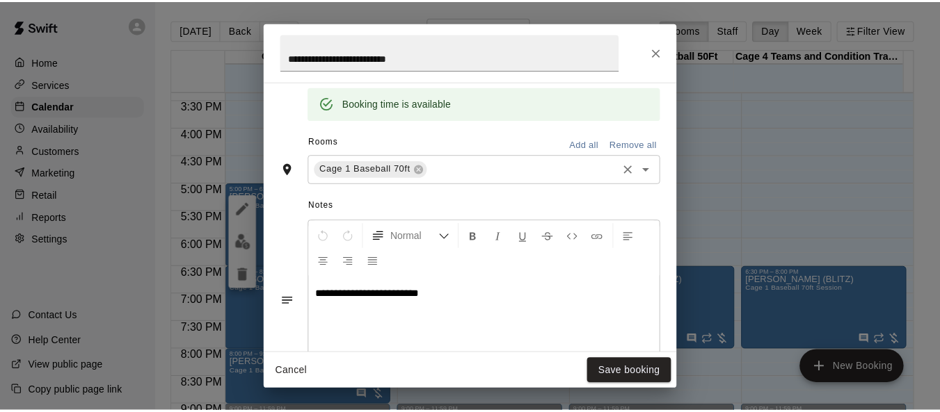
scroll to position [444, 0]
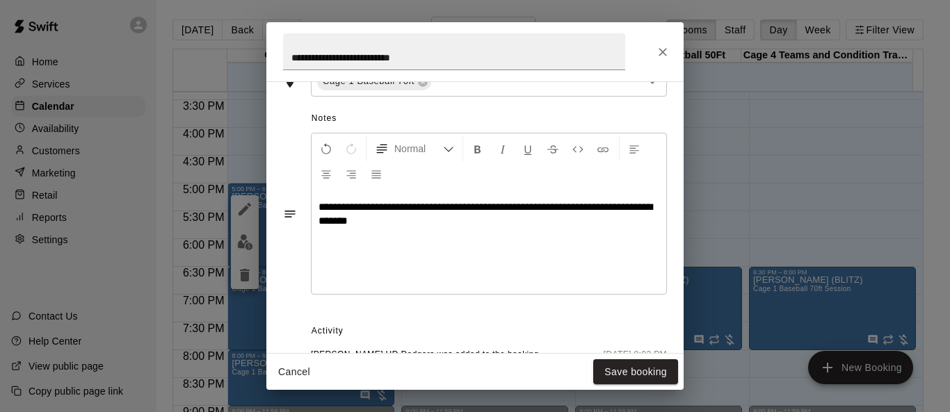
click at [567, 207] on span "**********" at bounding box center [486, 214] width 334 height 24
click at [519, 222] on p "**********" at bounding box center [489, 214] width 341 height 28
click at [629, 371] on button "Save booking" at bounding box center [635, 373] width 85 height 26
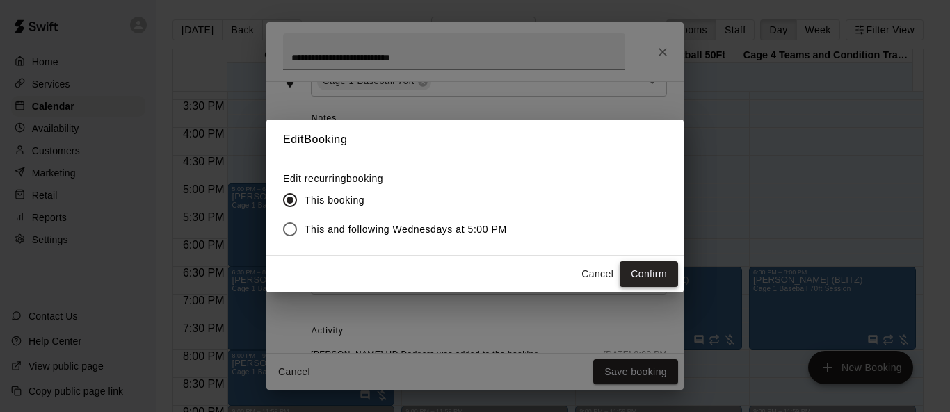
click at [663, 276] on button "Confirm" at bounding box center [649, 274] width 58 height 26
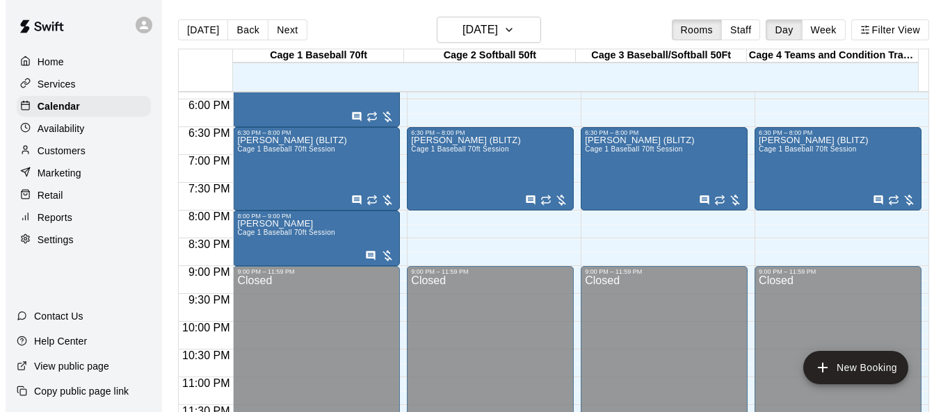
scroll to position [1001, 0]
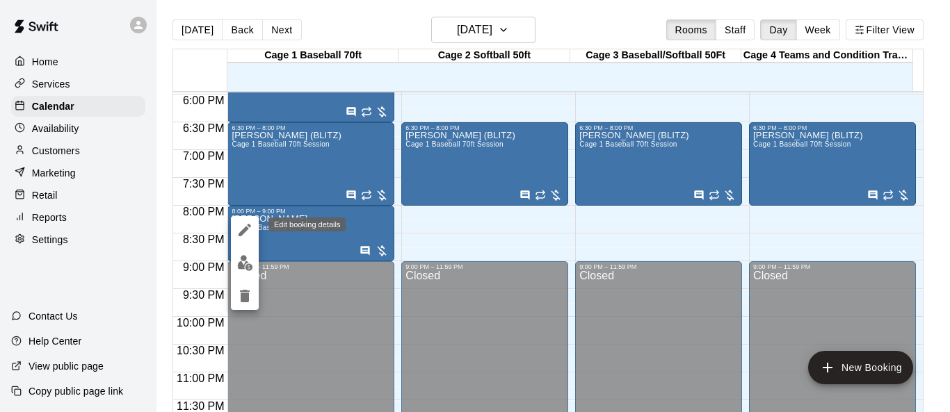
click at [242, 236] on icon "edit" at bounding box center [244, 230] width 17 height 17
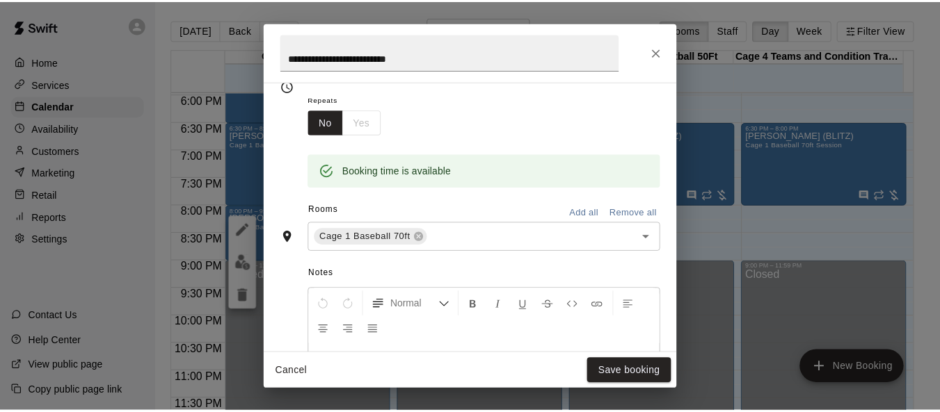
scroll to position [233, 0]
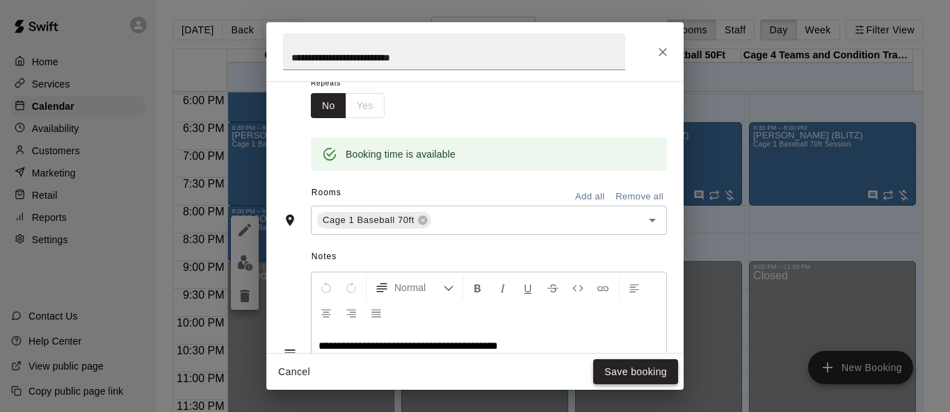
click at [629, 367] on button "Save booking" at bounding box center [635, 373] width 85 height 26
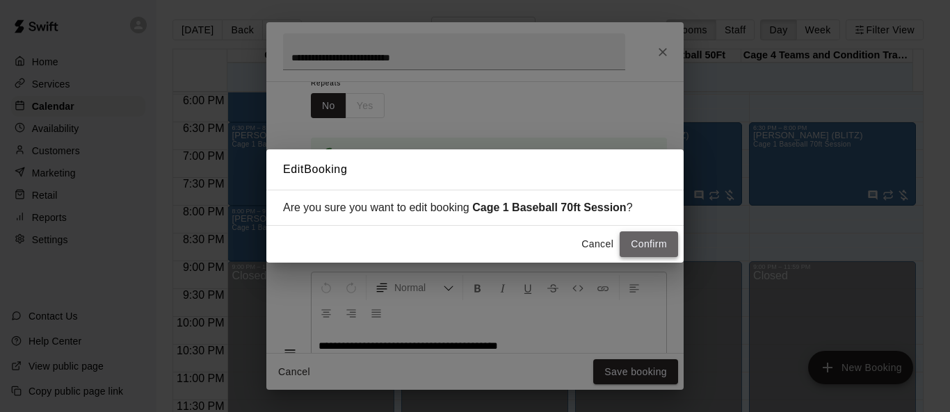
click at [660, 248] on button "Confirm" at bounding box center [649, 245] width 58 height 26
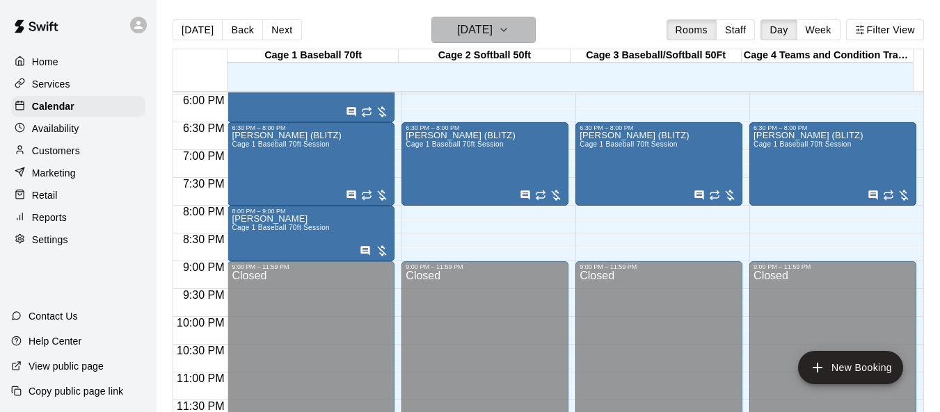
click at [509, 28] on icon "button" at bounding box center [503, 30] width 11 height 17
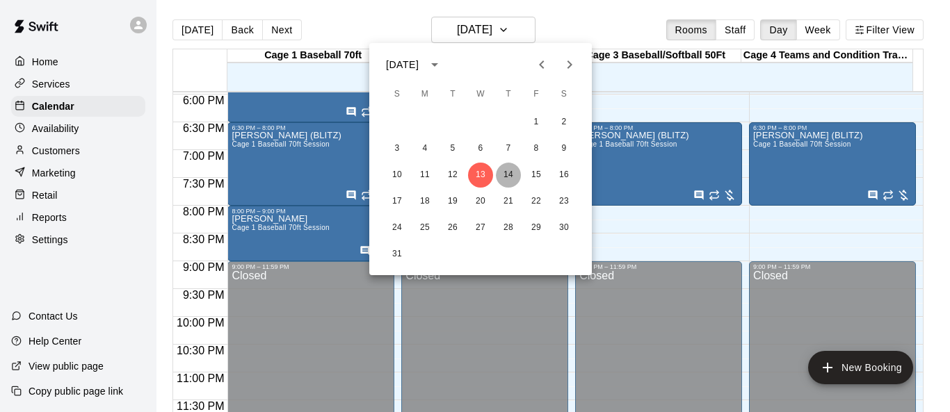
click at [514, 179] on button "14" at bounding box center [508, 175] width 25 height 25
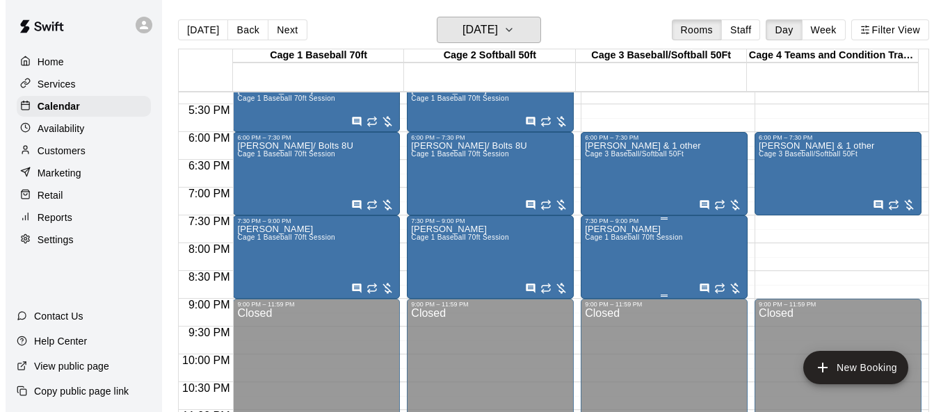
scroll to position [931, 0]
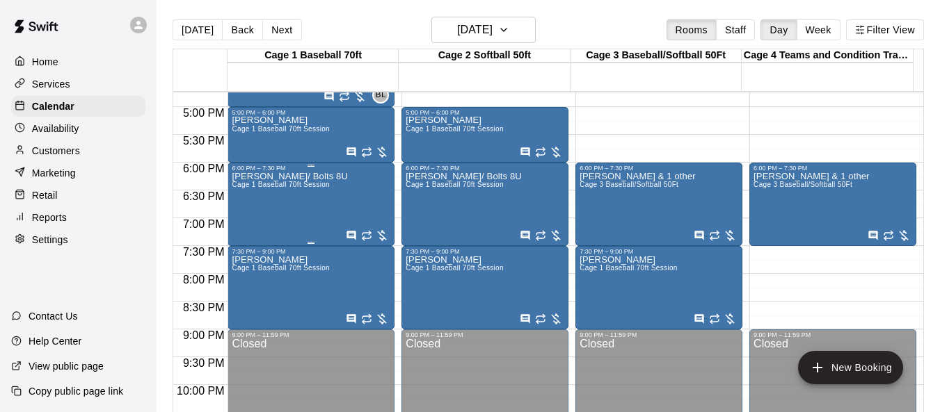
click at [293, 195] on div "[PERSON_NAME]/ Bolts 8U Cage 1 Baseball 70ft Session" at bounding box center [289, 378] width 115 height 412
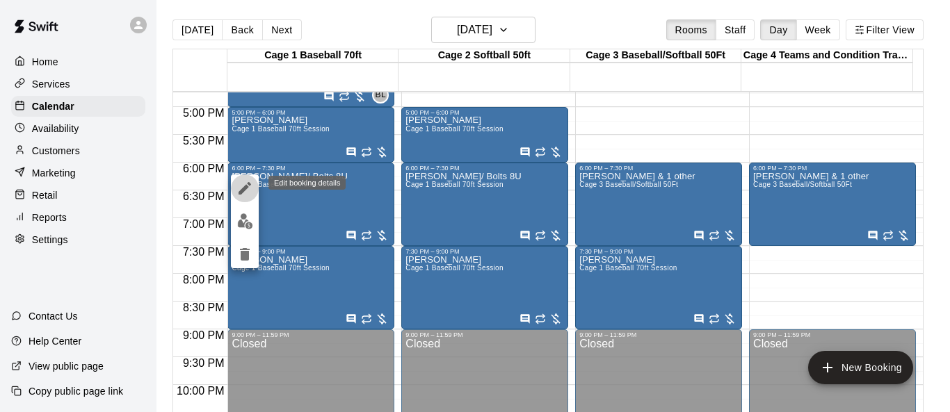
click at [234, 187] on button "edit" at bounding box center [245, 189] width 28 height 28
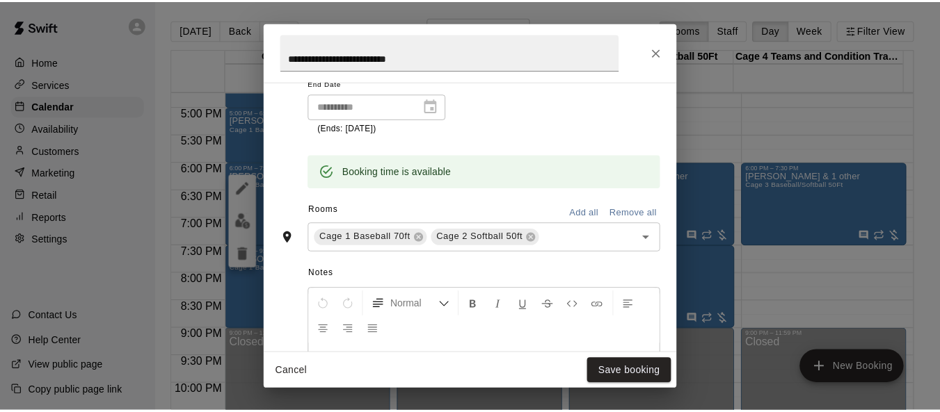
scroll to position [305, 0]
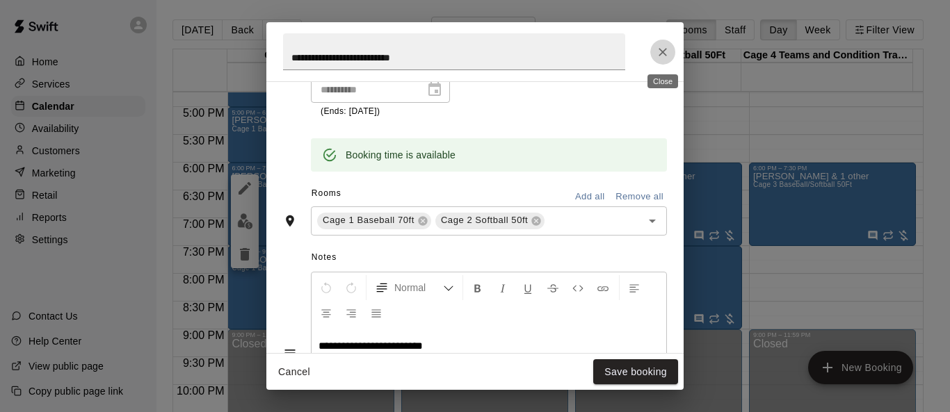
click at [657, 54] on icon "Close" at bounding box center [663, 52] width 14 height 14
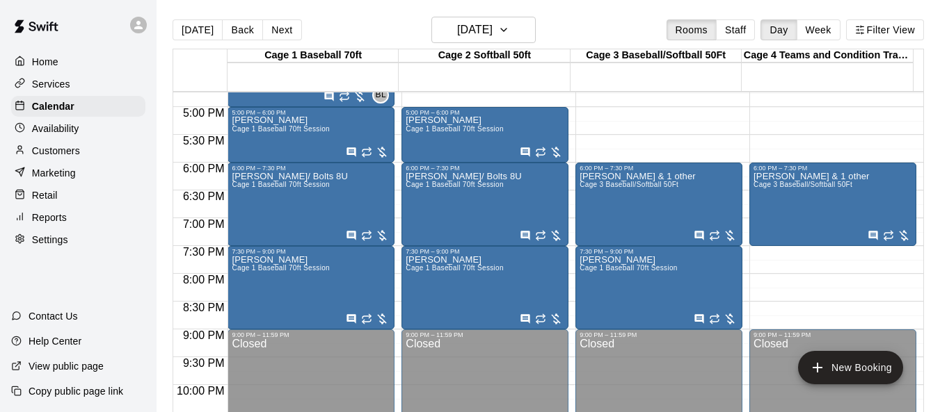
click at [84, 147] on div "Customers" at bounding box center [78, 150] width 134 height 21
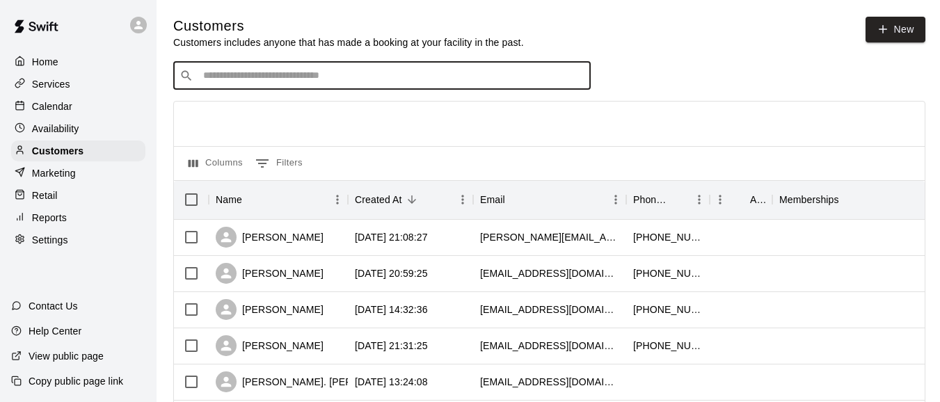
click at [298, 76] on input "Search customers by name or email" at bounding box center [391, 76] width 385 height 14
type input "*****"
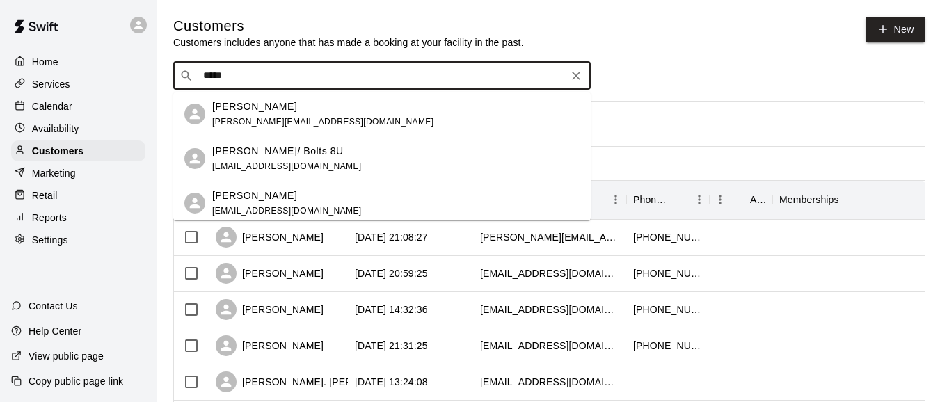
click at [351, 156] on div "[PERSON_NAME]/ Bolts 8U [EMAIL_ADDRESS][DOMAIN_NAME]" at bounding box center [395, 159] width 367 height 30
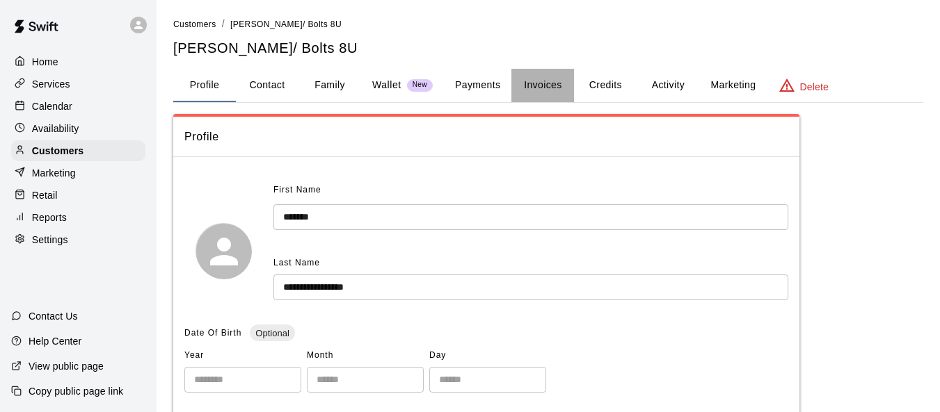
click at [547, 86] on button "Invoices" at bounding box center [542, 85] width 63 height 33
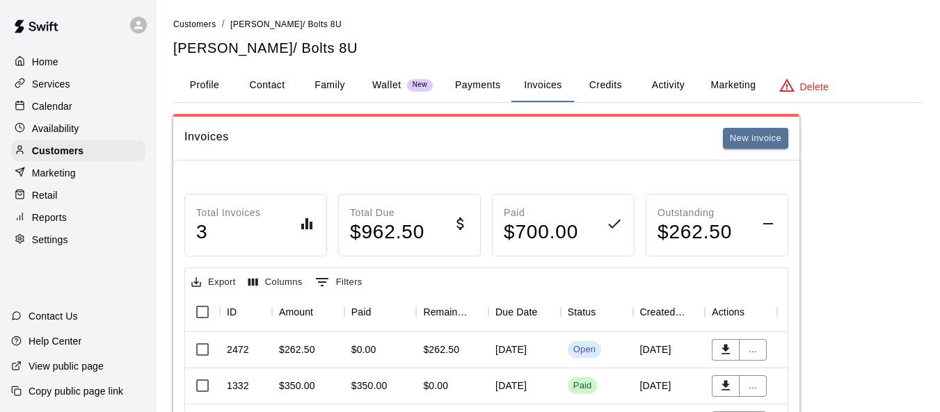
click at [70, 104] on p "Calendar" at bounding box center [52, 106] width 40 height 14
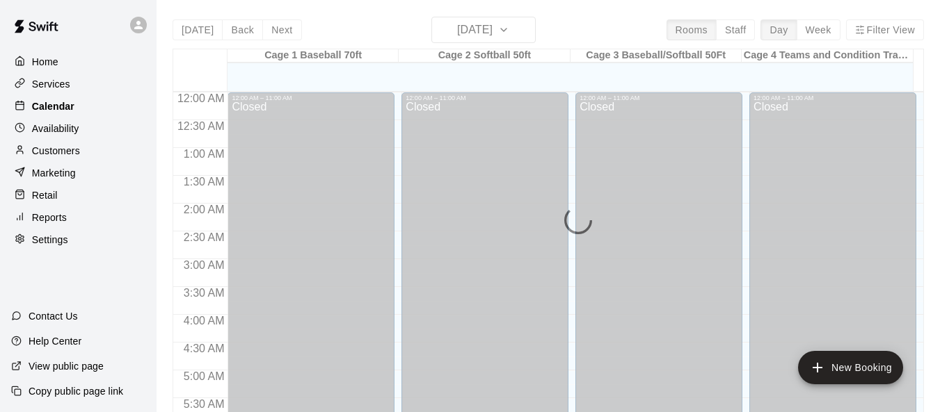
scroll to position [648, 0]
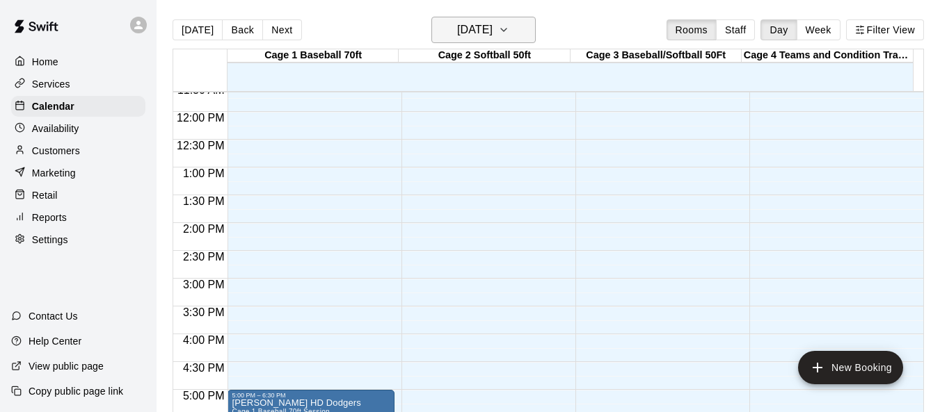
click at [509, 34] on icon "button" at bounding box center [503, 30] width 11 height 17
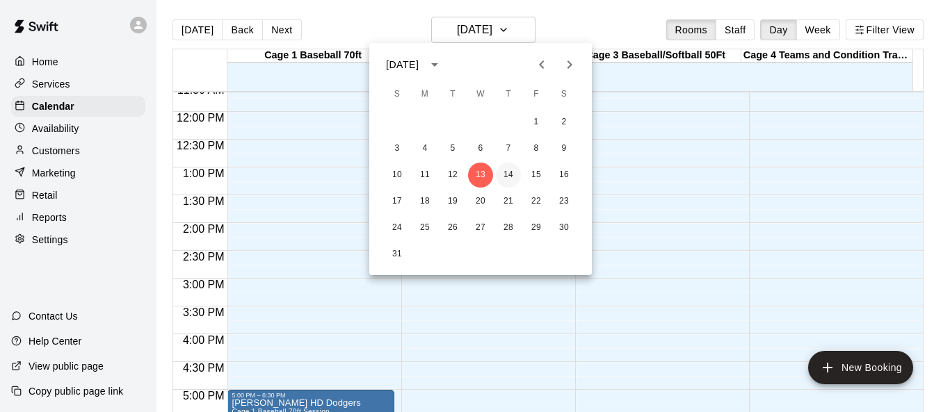
click at [516, 172] on button "14" at bounding box center [508, 175] width 25 height 25
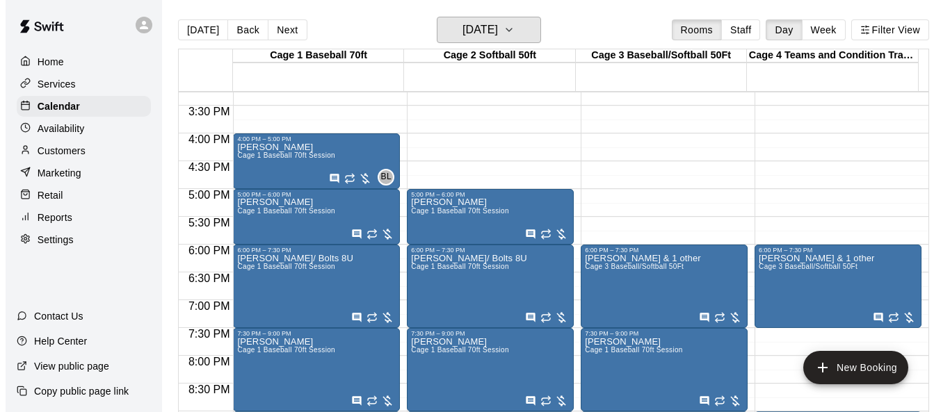
scroll to position [857, 0]
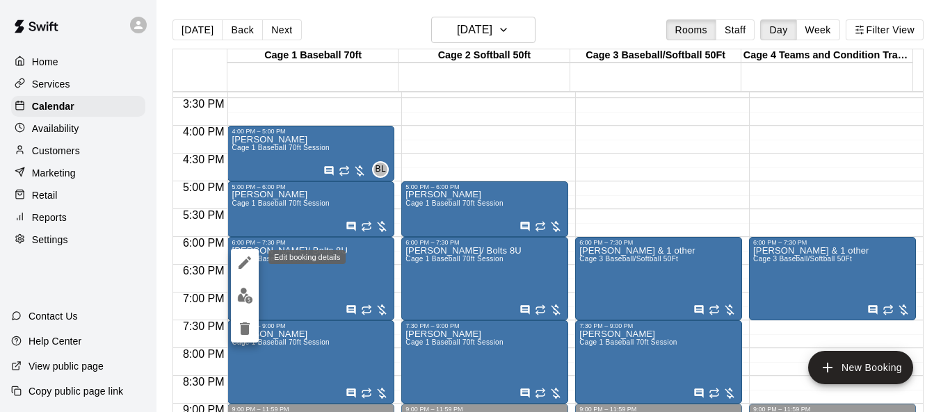
click at [239, 257] on icon "edit" at bounding box center [244, 263] width 17 height 17
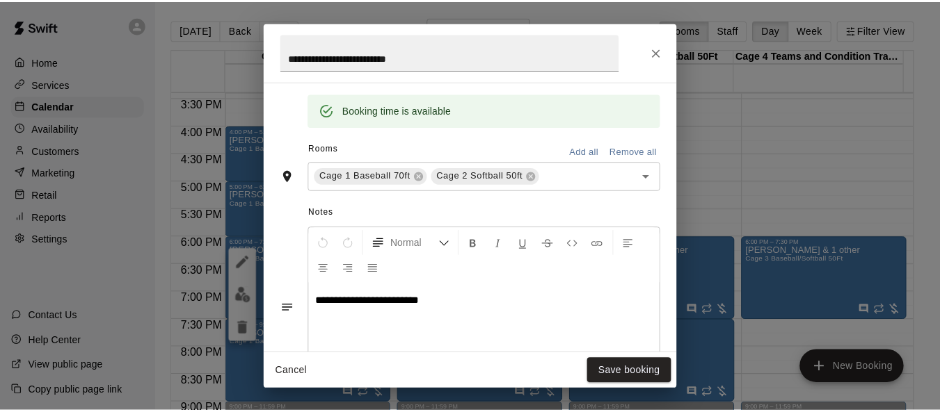
scroll to position [374, 0]
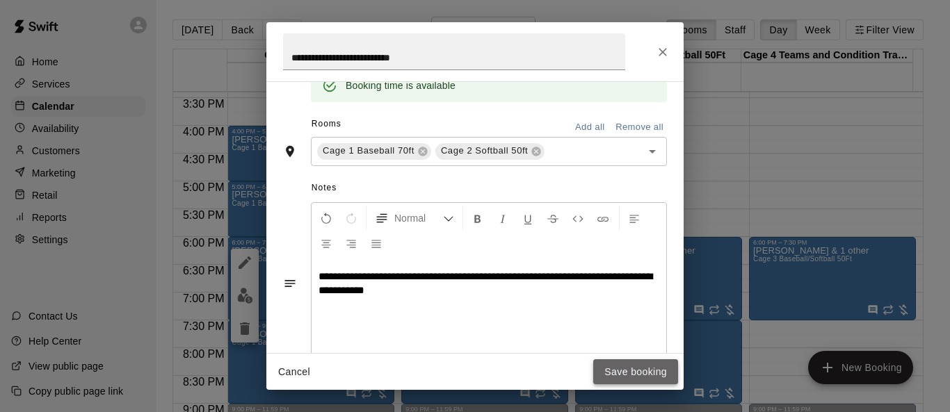
click at [631, 374] on button "Save booking" at bounding box center [635, 373] width 85 height 26
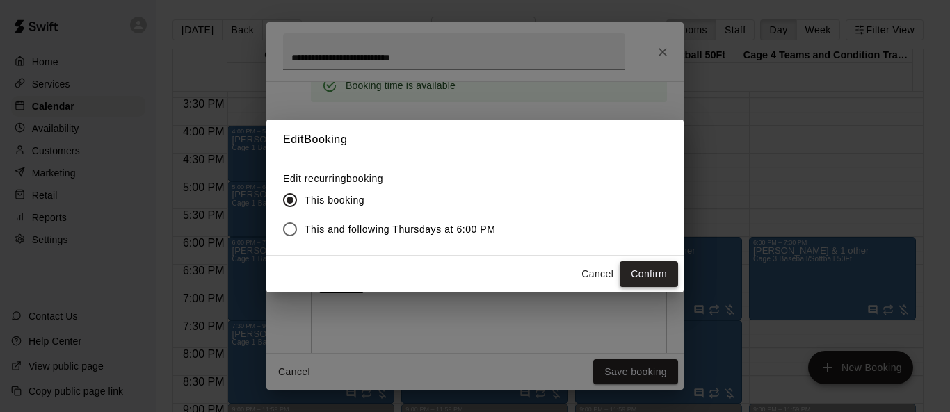
click at [649, 274] on button "Confirm" at bounding box center [649, 274] width 58 height 26
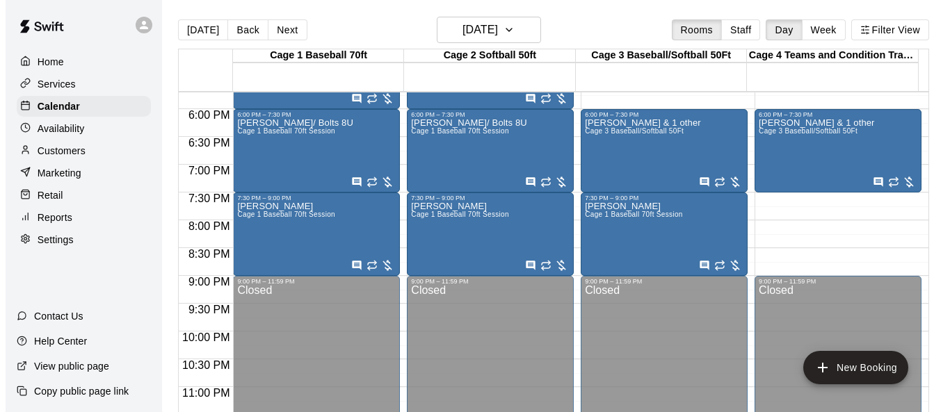
scroll to position [996, 0]
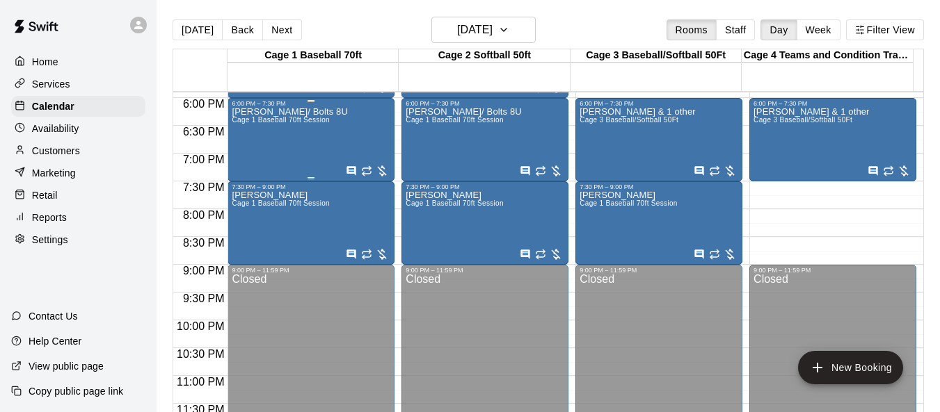
click at [328, 124] on span "Cage 1 Baseball 70ft Session" at bounding box center [281, 120] width 98 height 8
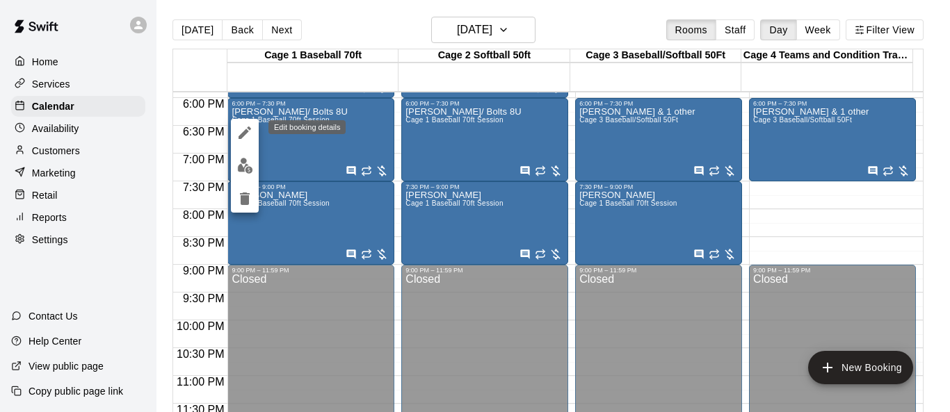
click at [251, 136] on icon "edit" at bounding box center [244, 132] width 17 height 17
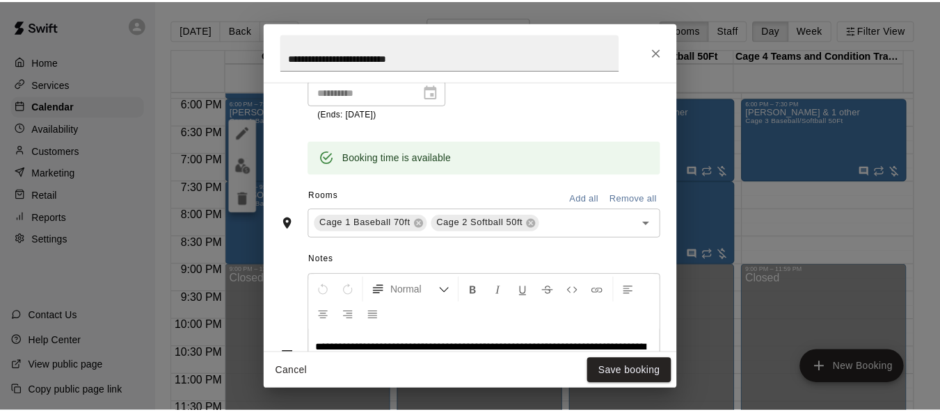
scroll to position [319, 0]
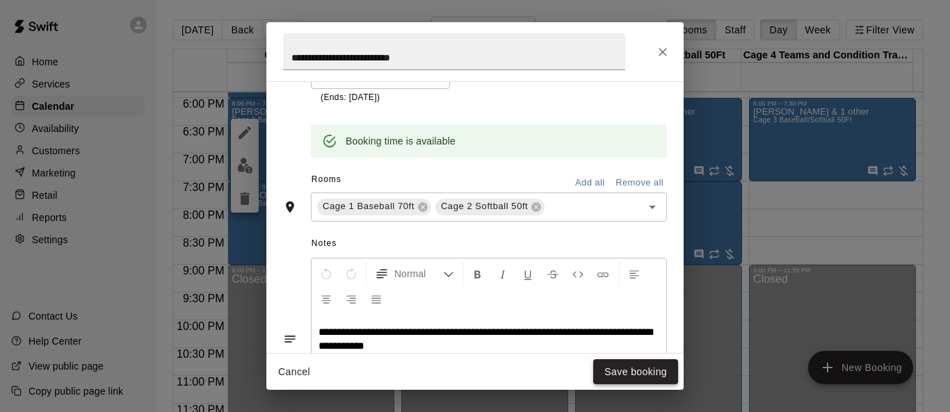
click at [615, 371] on button "Save booking" at bounding box center [635, 373] width 85 height 26
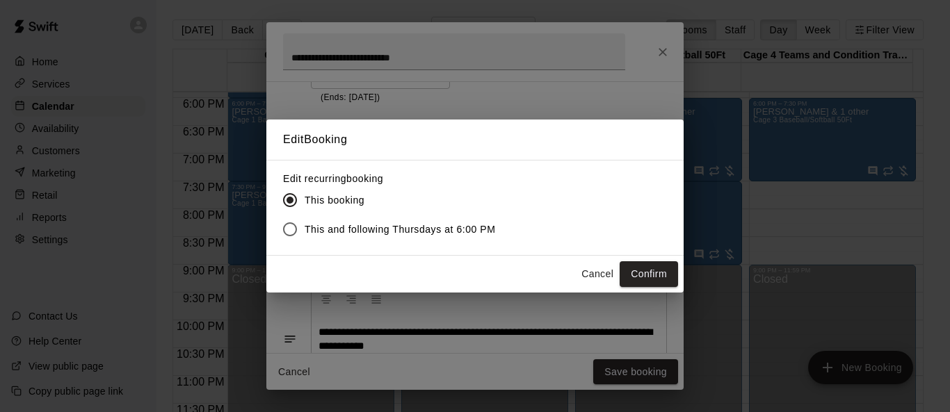
click at [646, 268] on button "Confirm" at bounding box center [649, 274] width 58 height 26
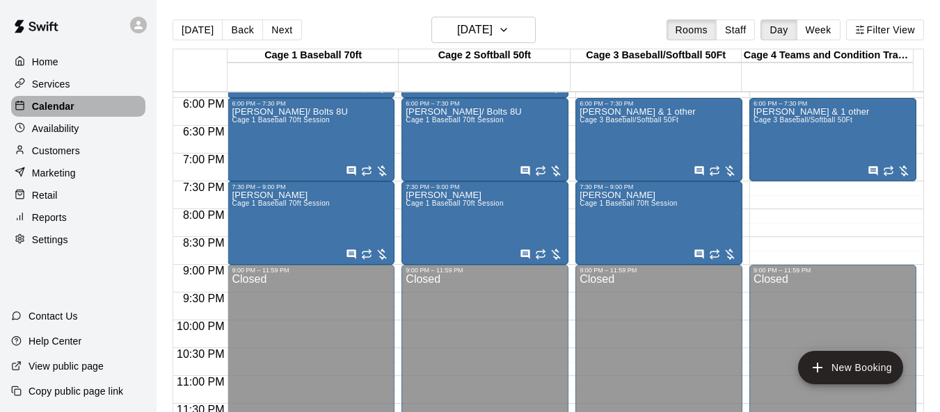
click at [63, 108] on p "Calendar" at bounding box center [53, 106] width 42 height 14
click at [509, 32] on icon "button" at bounding box center [503, 30] width 11 height 17
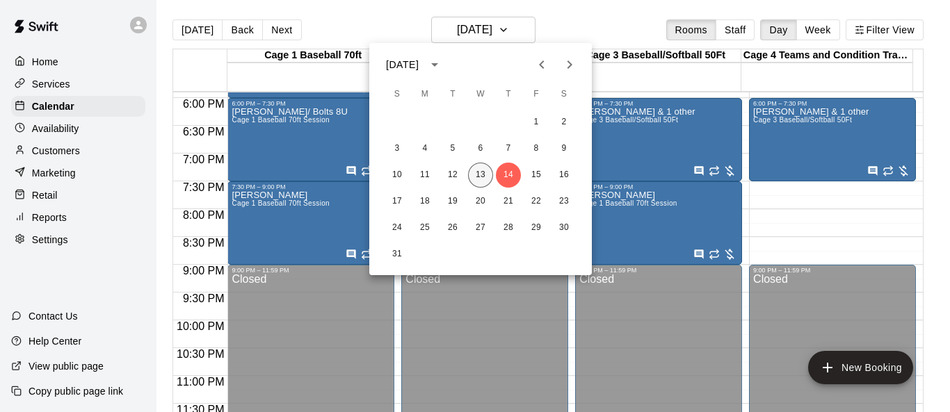
click at [486, 170] on button "13" at bounding box center [480, 175] width 25 height 25
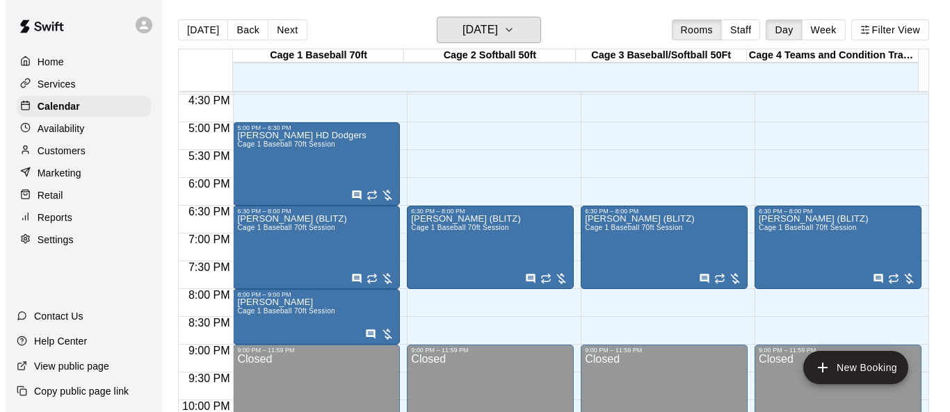
scroll to position [857, 0]
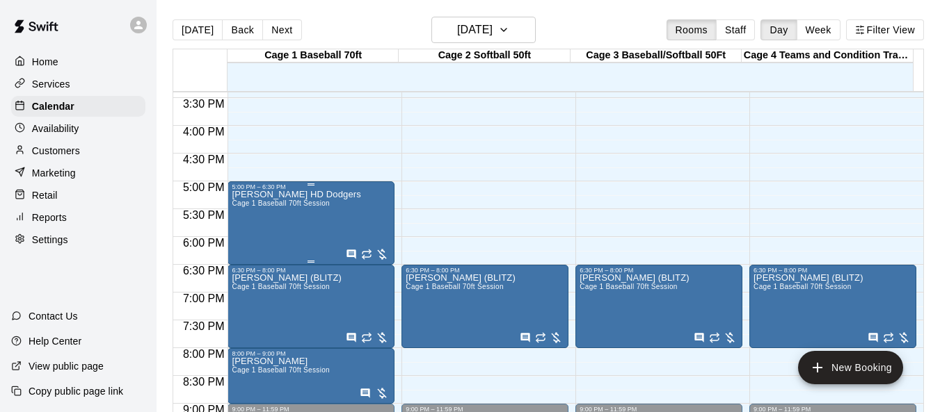
click at [292, 221] on div "[PERSON_NAME] HD Dodgers Cage 1 Baseball 70ft Session" at bounding box center [296, 397] width 129 height 412
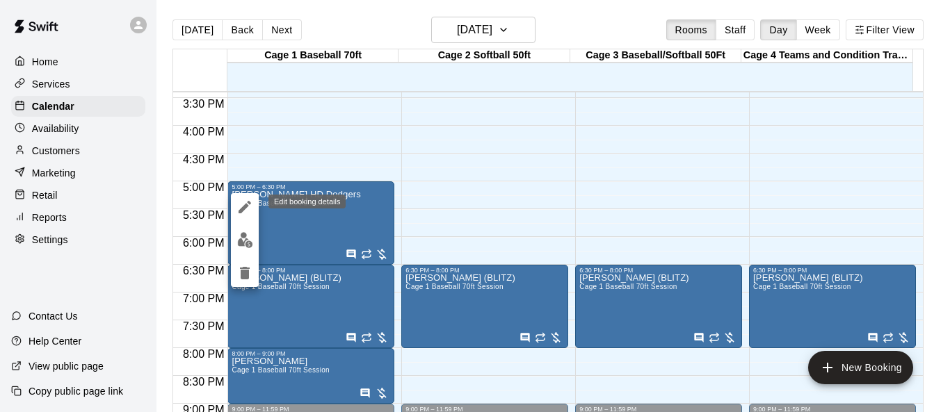
click at [247, 208] on icon "edit" at bounding box center [244, 207] width 17 height 17
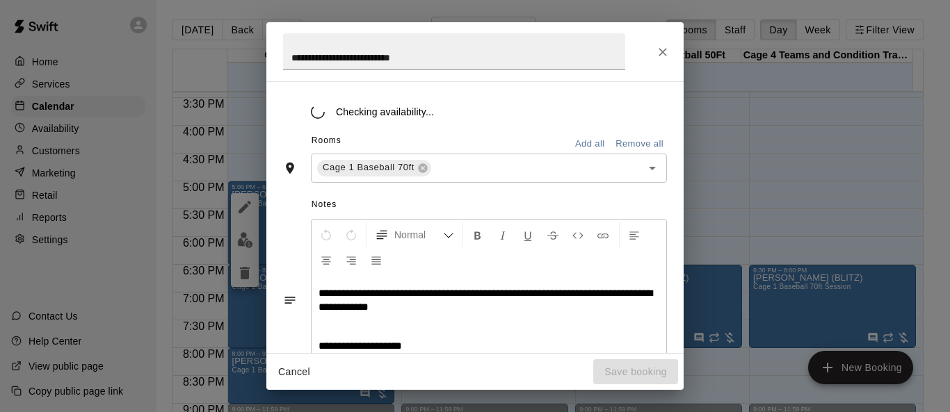
scroll to position [357, 0]
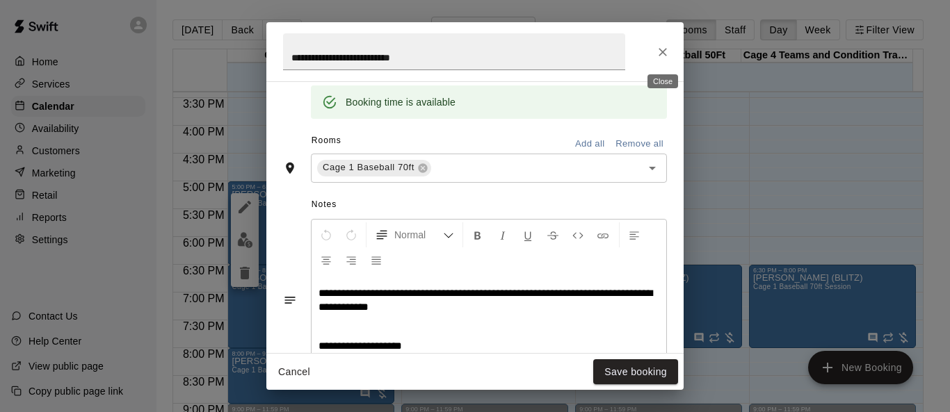
click at [662, 55] on icon "Close" at bounding box center [663, 52] width 14 height 14
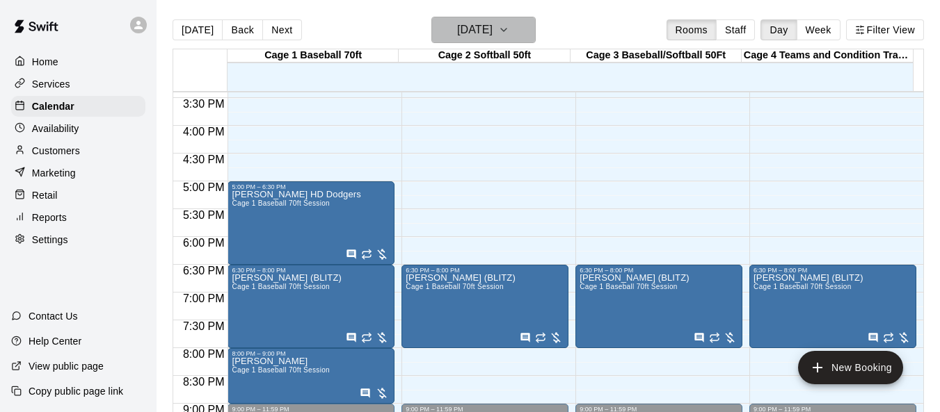
click at [509, 33] on icon "button" at bounding box center [503, 30] width 11 height 17
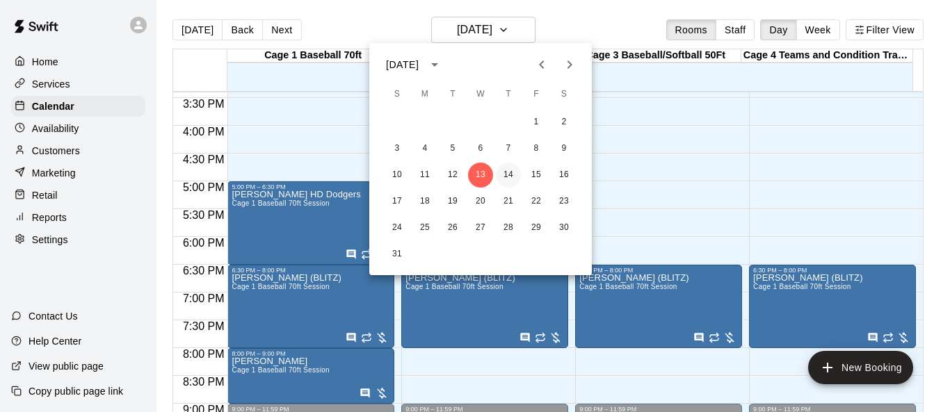
click at [510, 175] on button "14" at bounding box center [508, 175] width 25 height 25
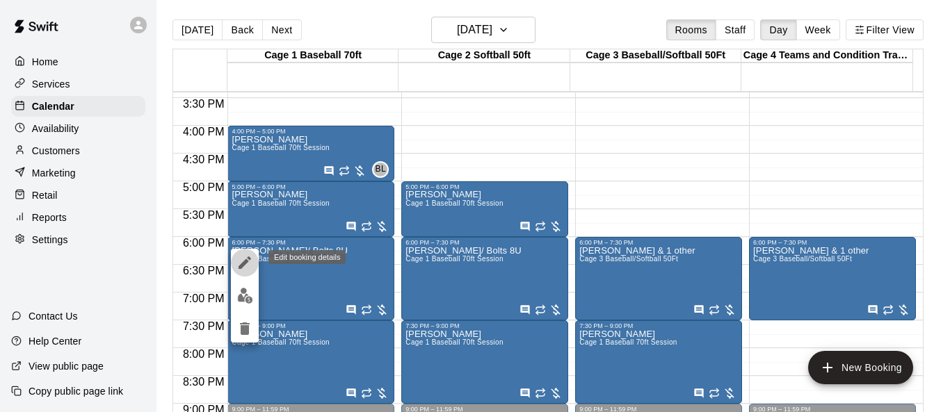
click at [249, 271] on button "edit" at bounding box center [245, 263] width 28 height 28
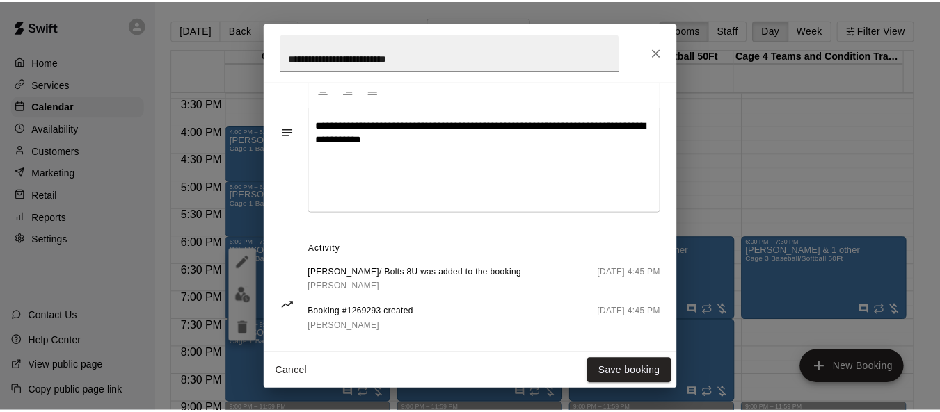
scroll to position [527, 0]
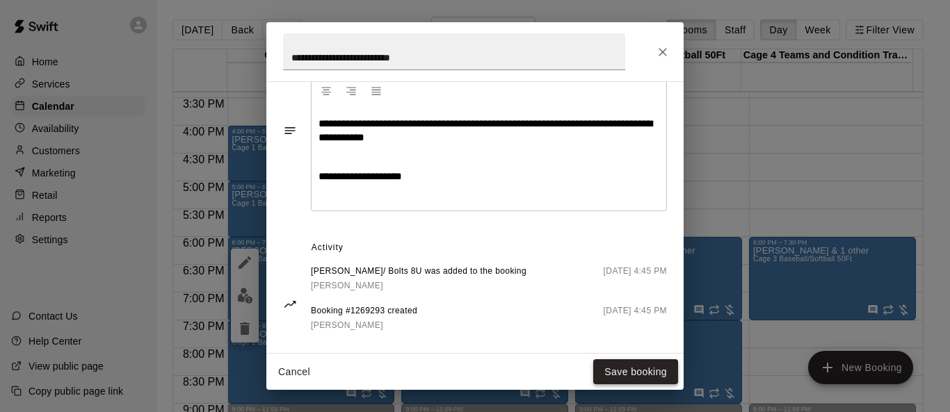
click at [638, 372] on button "Save booking" at bounding box center [635, 373] width 85 height 26
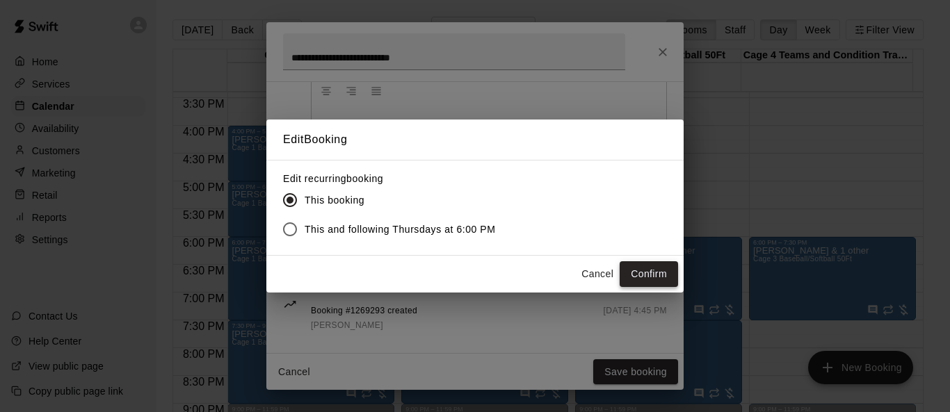
click at [643, 271] on button "Confirm" at bounding box center [649, 274] width 58 height 26
